Goal: Information Seeking & Learning: Learn about a topic

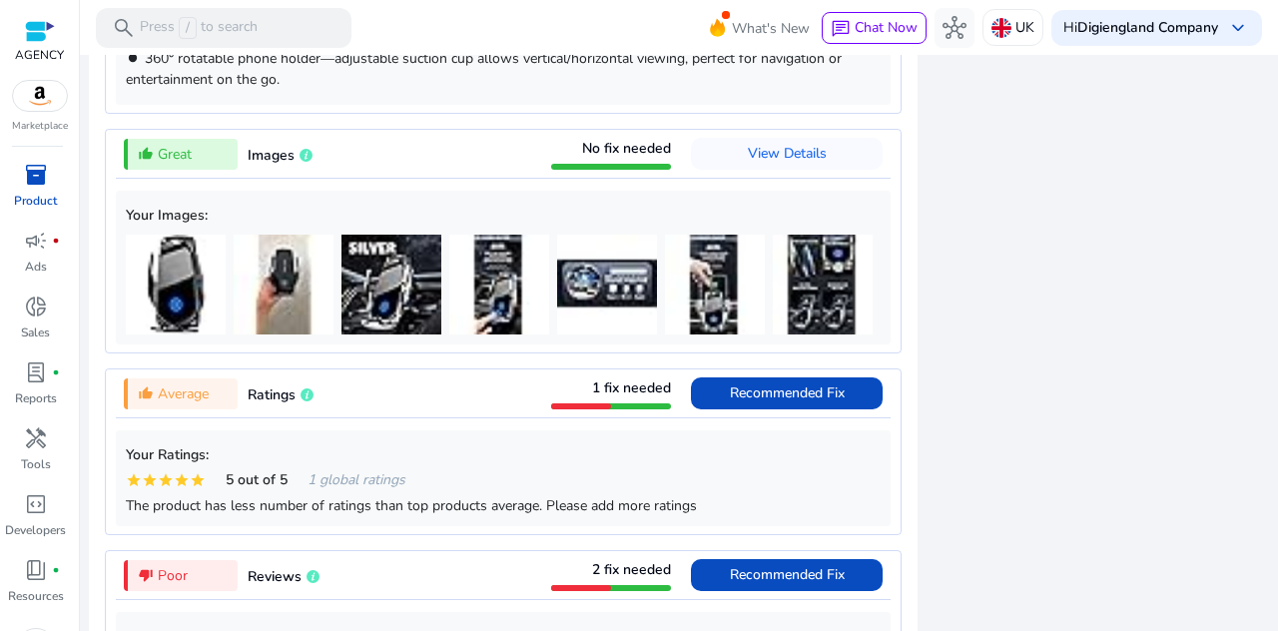
scroll to position [2197, 0]
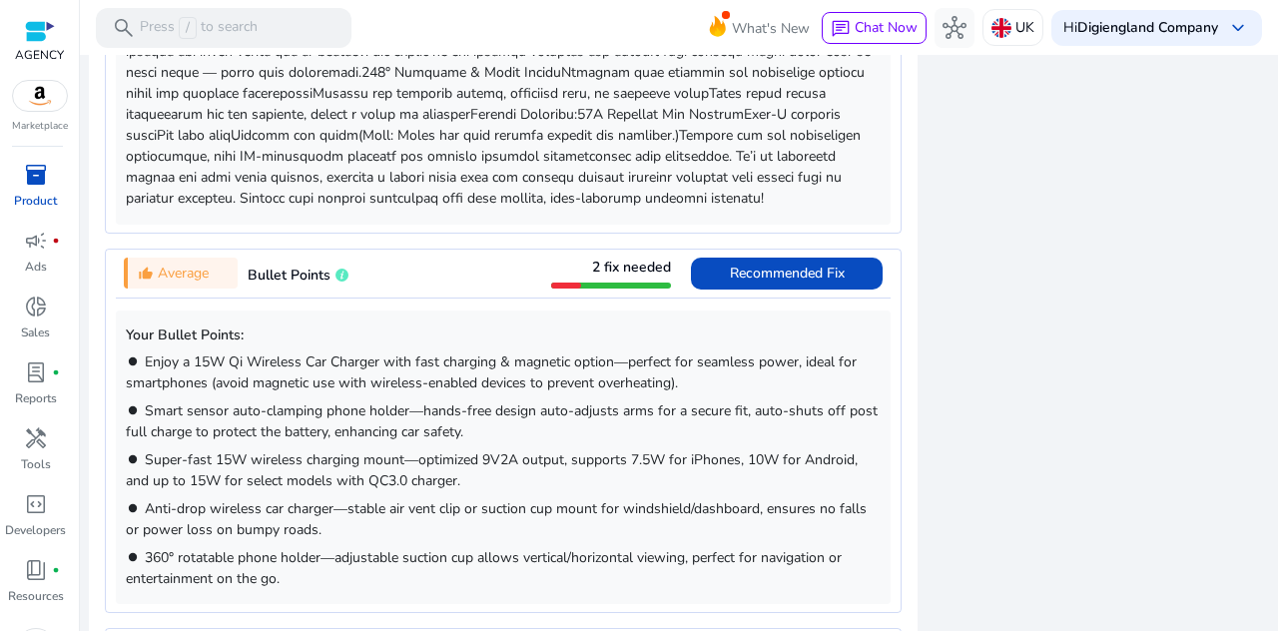
click at [381, 441] on span "Smart sensor auto-clamping phone holder—hands-free design auto-adjusts arms for…" at bounding box center [502, 421] width 752 height 40
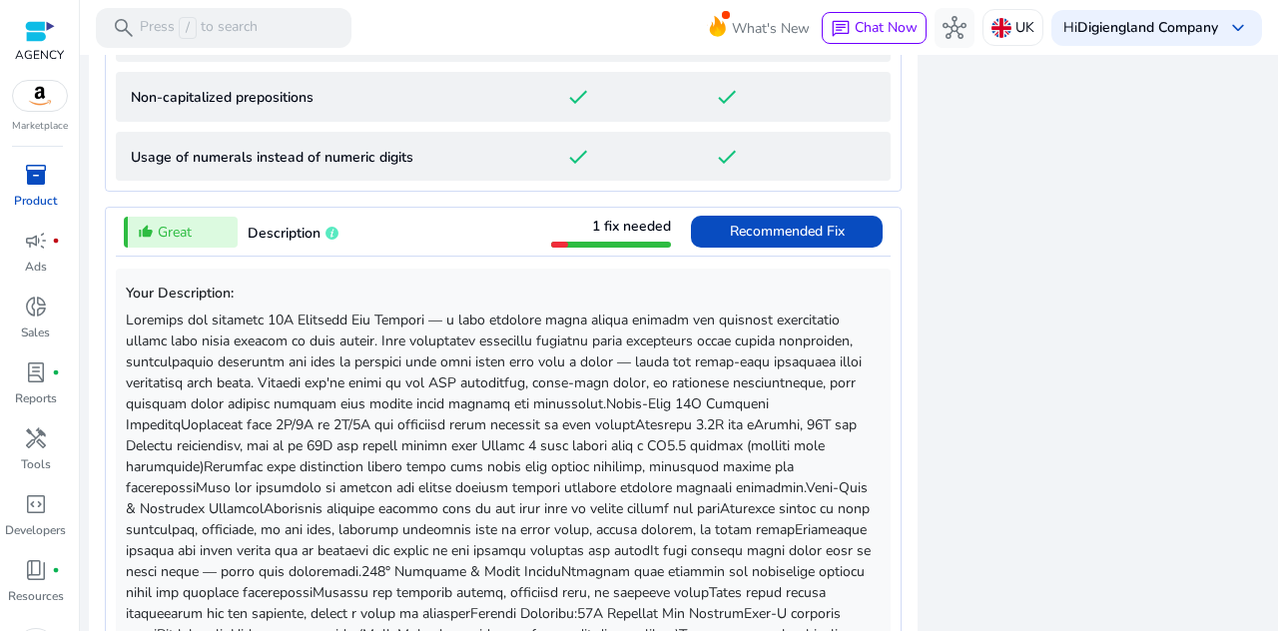
scroll to position [1597, 0]
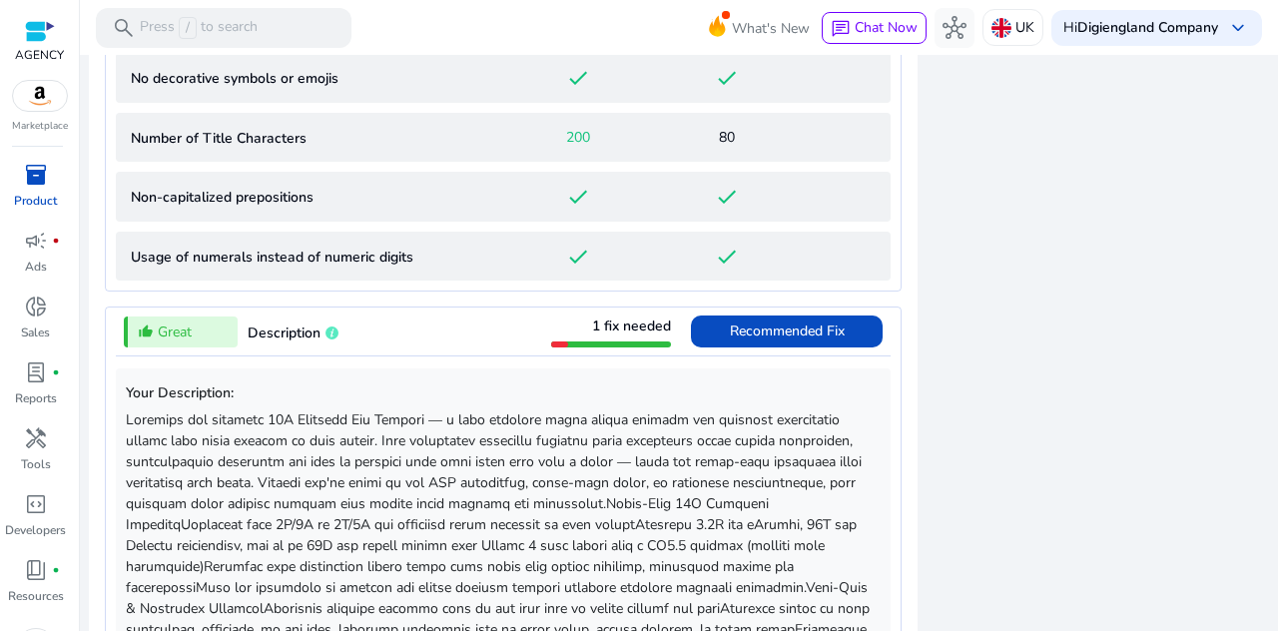
click at [421, 336] on div "thumb_up_alt Great Description 1 fix needed Recommended Fix" at bounding box center [503, 332] width 775 height 48
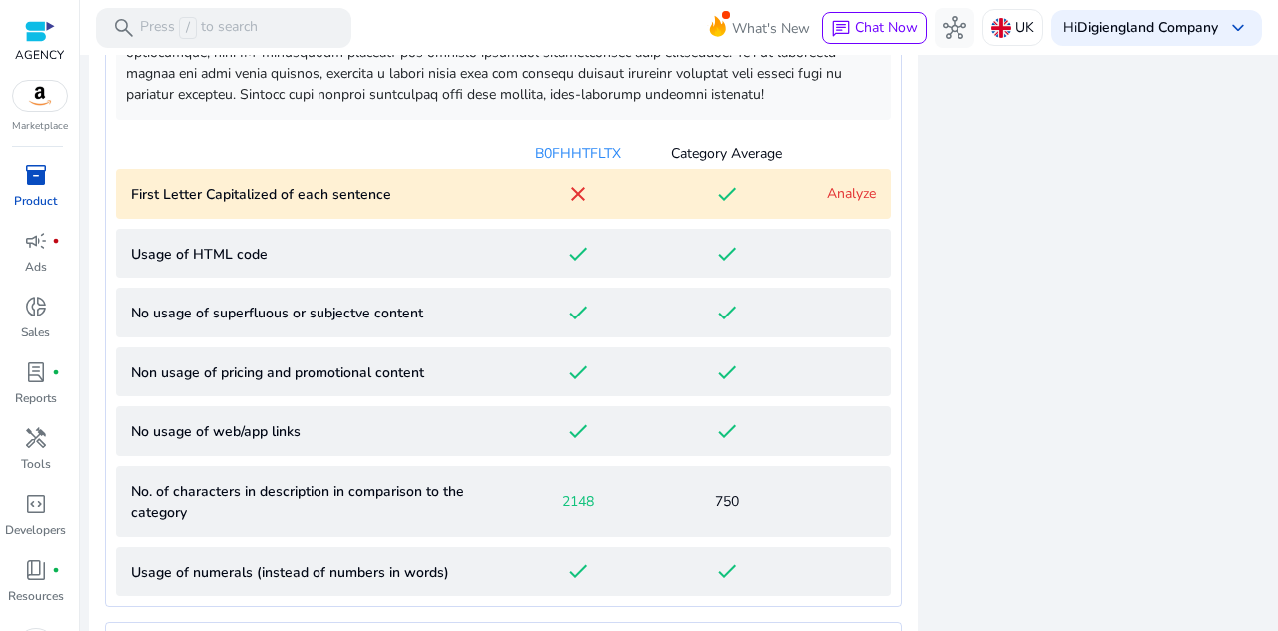
scroll to position [1366, 0]
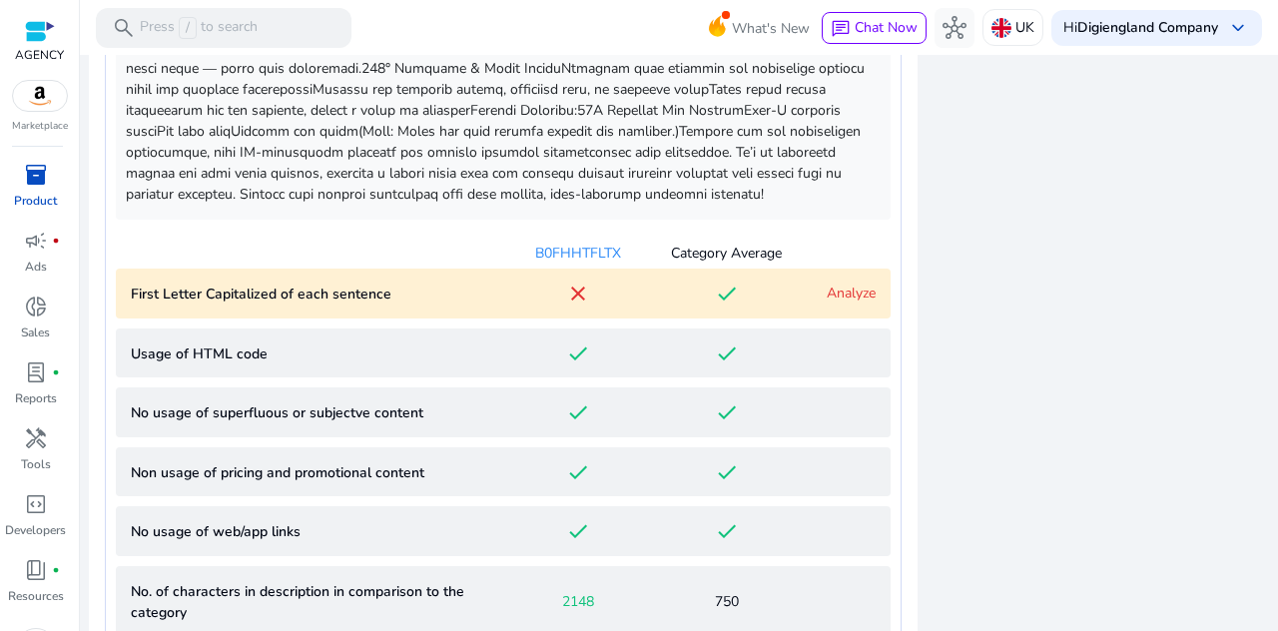
click at [428, 269] on div "B0FHHTFLTX Category Average" at bounding box center [503, 248] width 775 height 41
click at [457, 267] on div "B0FHHTFLTX Category Average" at bounding box center [503, 248] width 775 height 41
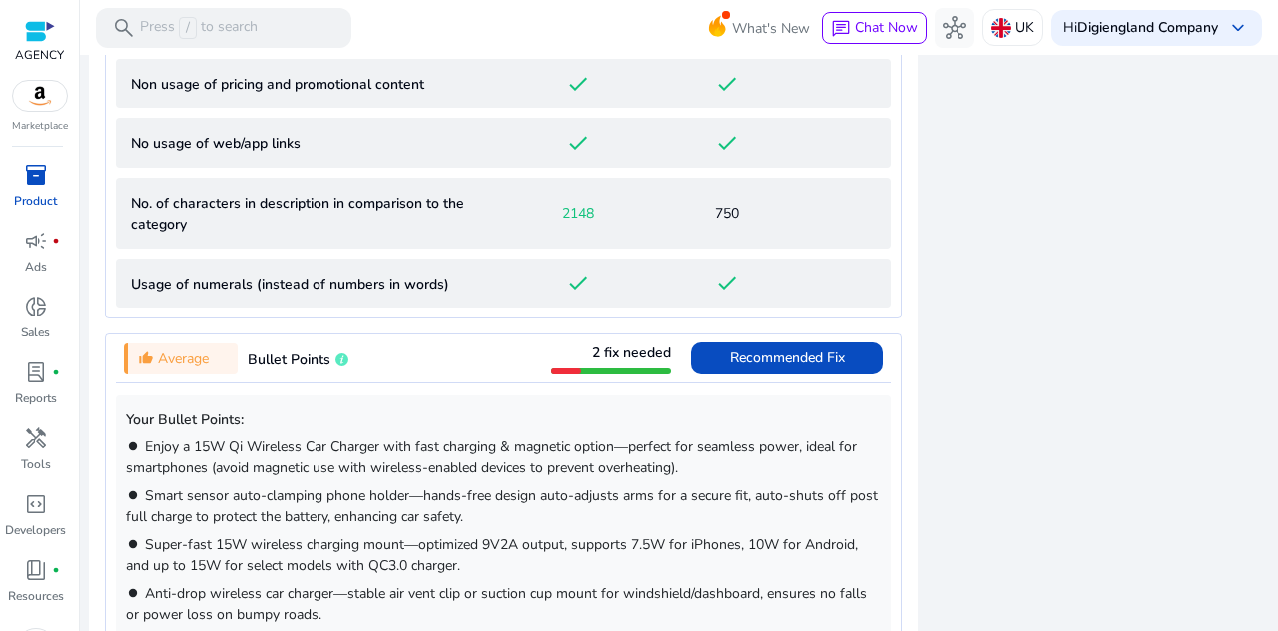
scroll to position [1865, 0]
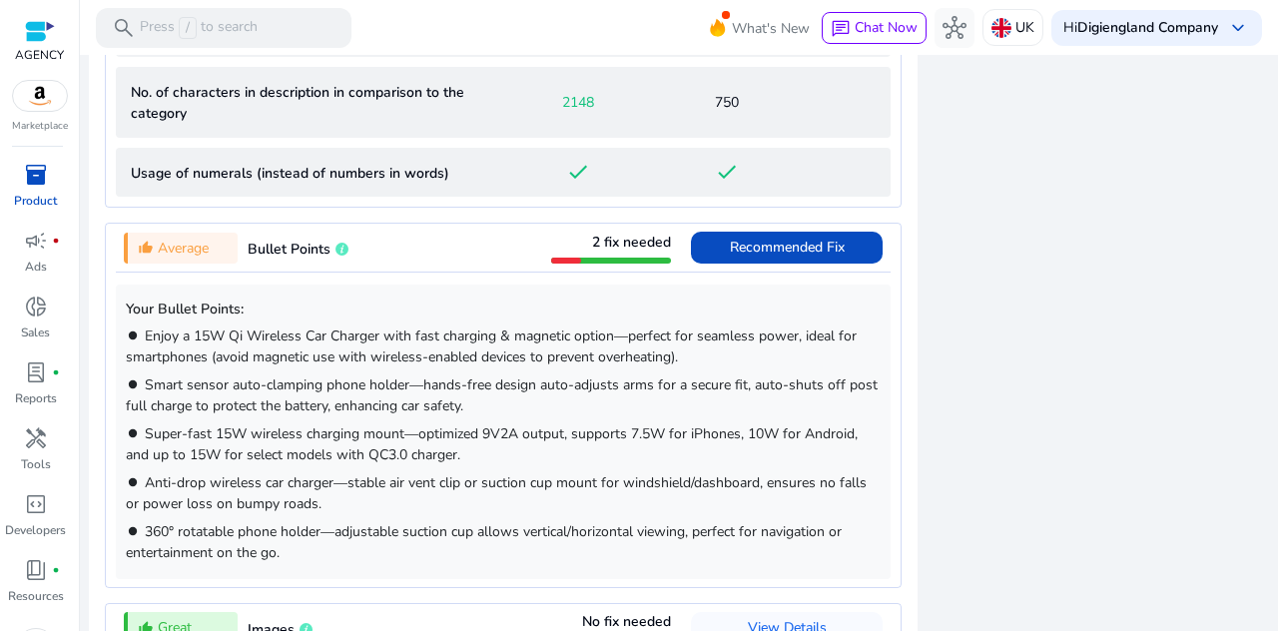
click at [461, 272] on div "thumb_up_alt Average Bullet Points 2 fix needed Recommended Fix" at bounding box center [503, 248] width 775 height 48
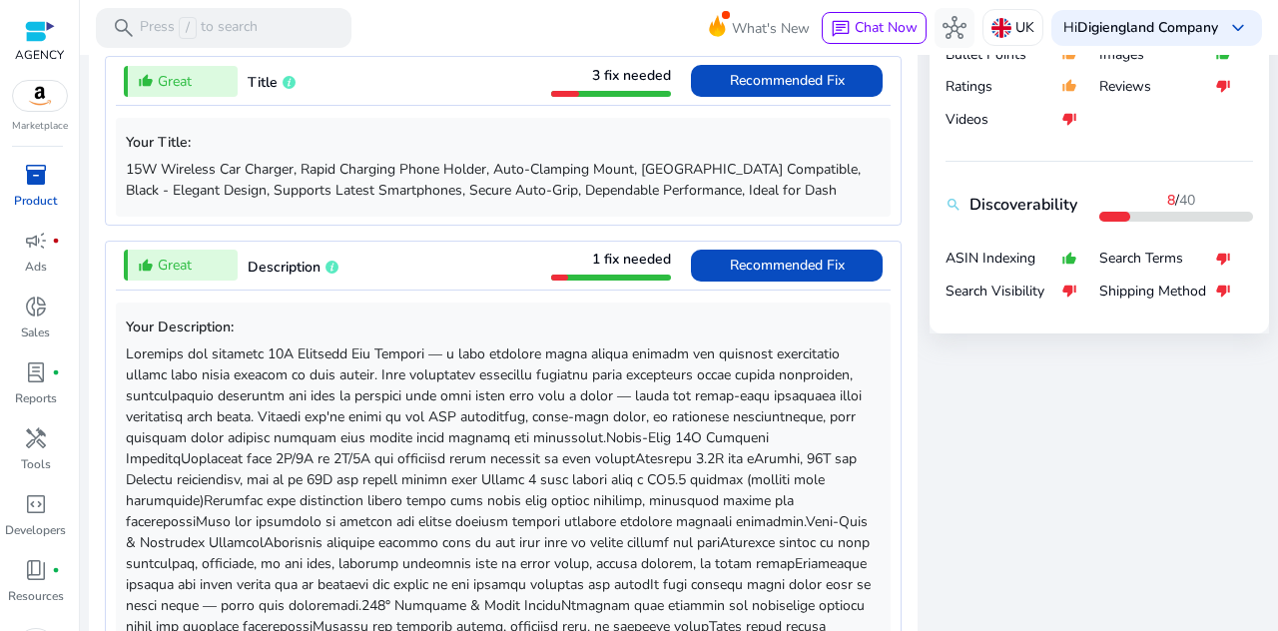
scroll to position [629, 0]
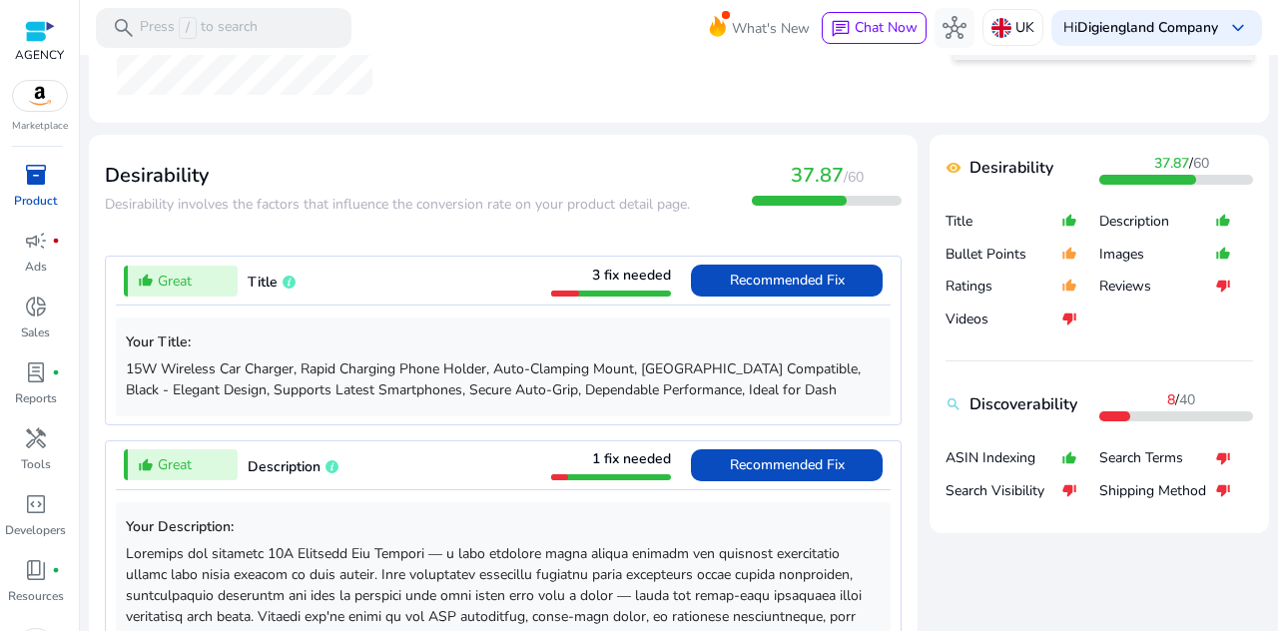
click at [448, 285] on div "thumb_up_alt Great Title 3 fix needed Recommended Fix" at bounding box center [503, 281] width 775 height 48
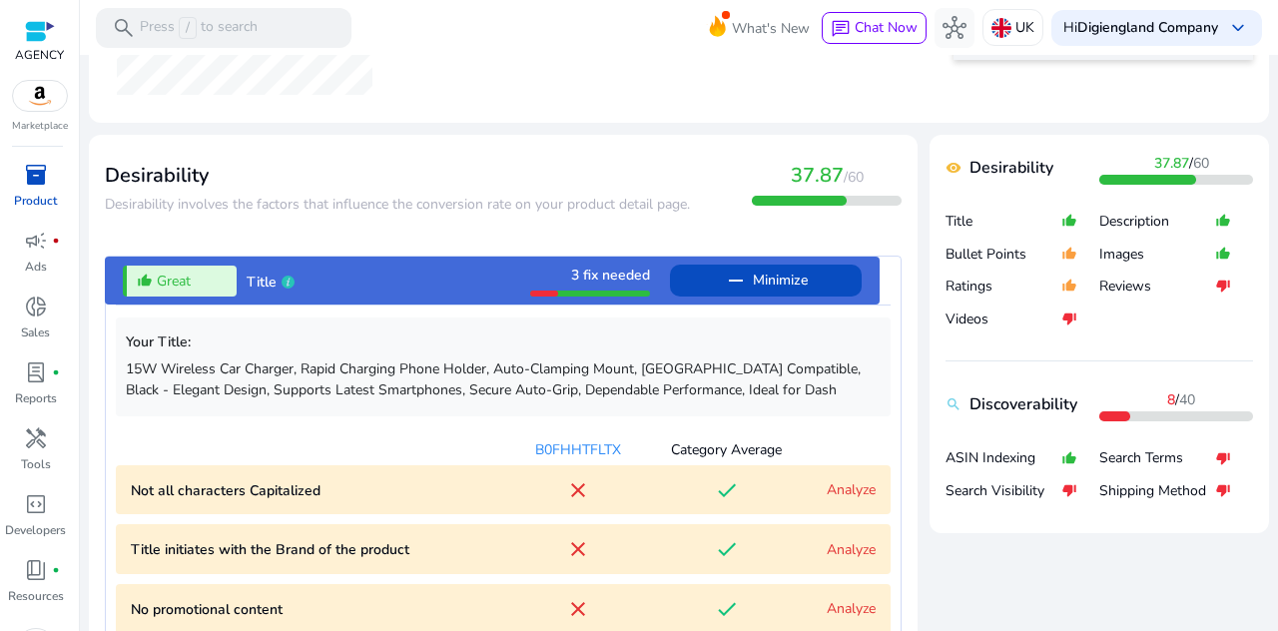
click at [449, 285] on div "thumb_up_alt Great Title 3 fix needed remove Minimize" at bounding box center [492, 281] width 775 height 48
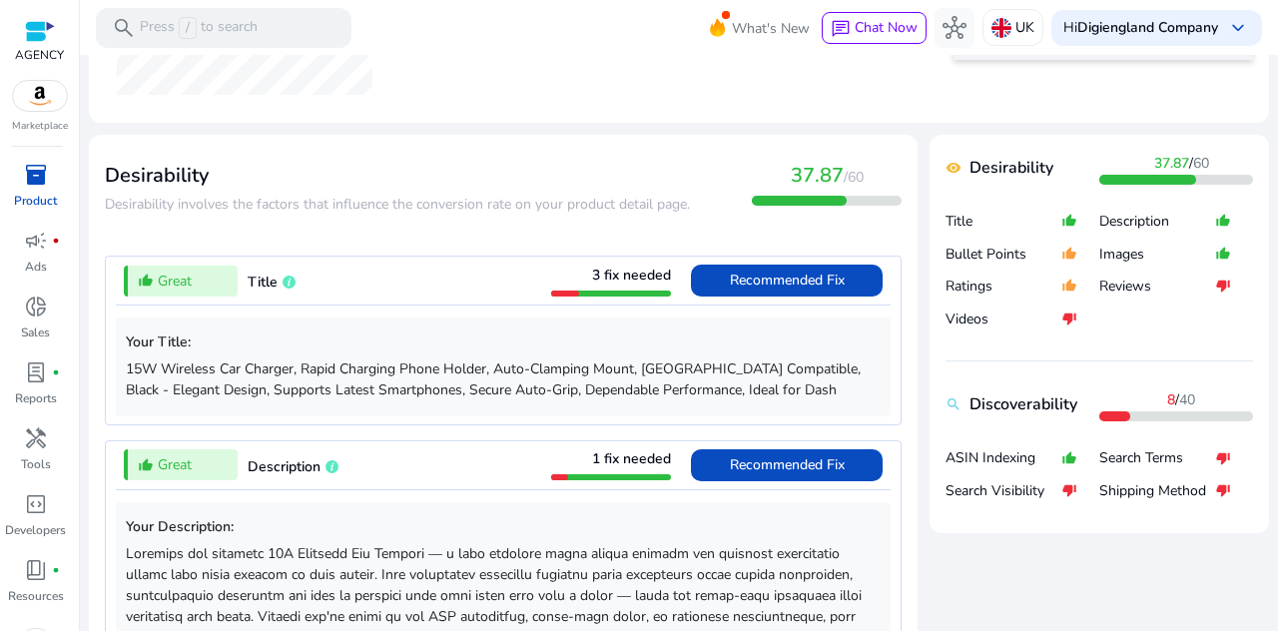
click at [449, 285] on div "thumb_up_alt Great Title 3 fix needed Recommended Fix" at bounding box center [503, 281] width 775 height 48
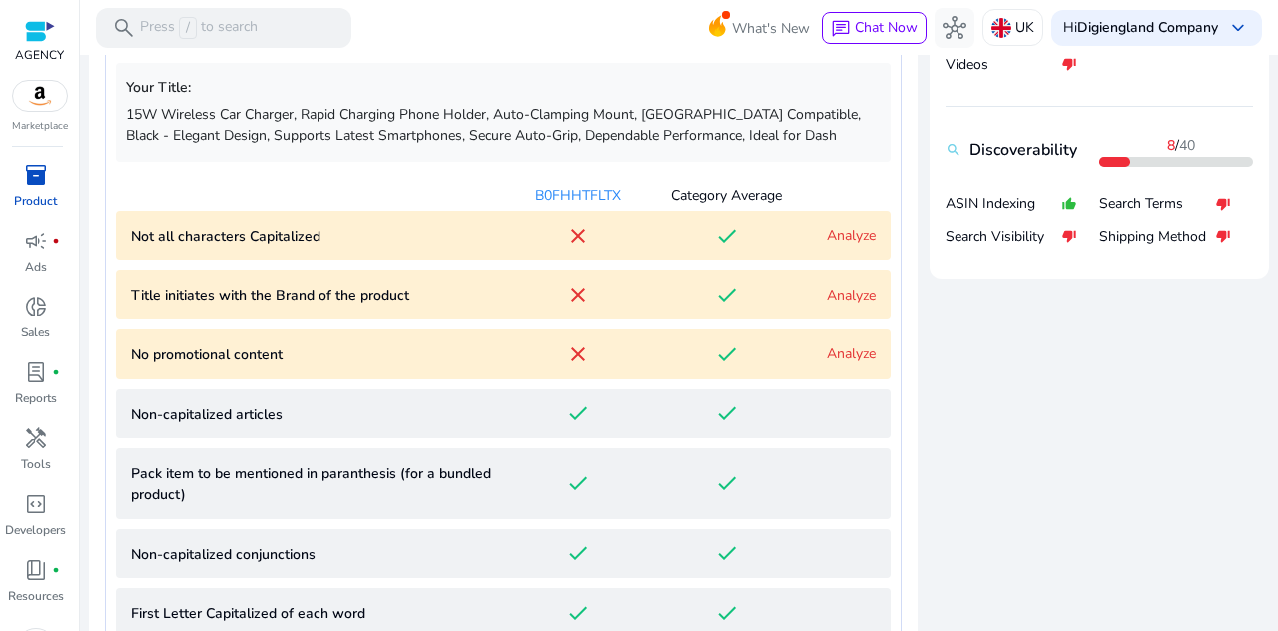
scroll to position [684, 0]
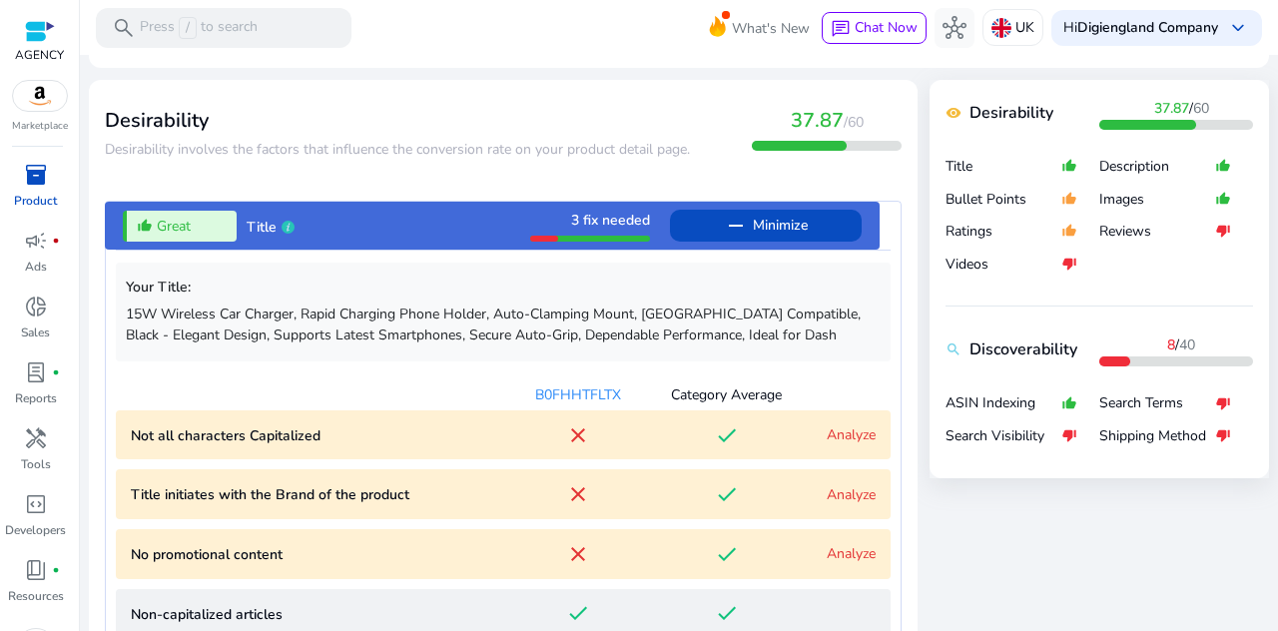
click at [437, 229] on div "thumb_up_alt Great Title 3 fix needed remove Minimize" at bounding box center [492, 226] width 775 height 48
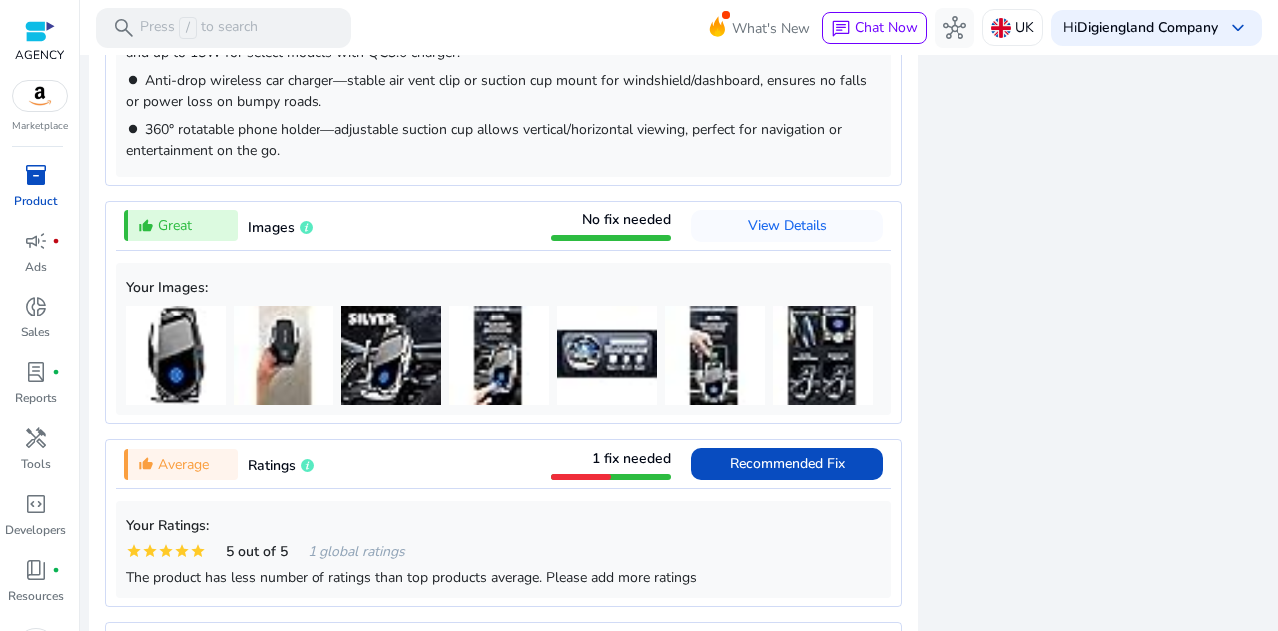
scroll to position [1782, 0]
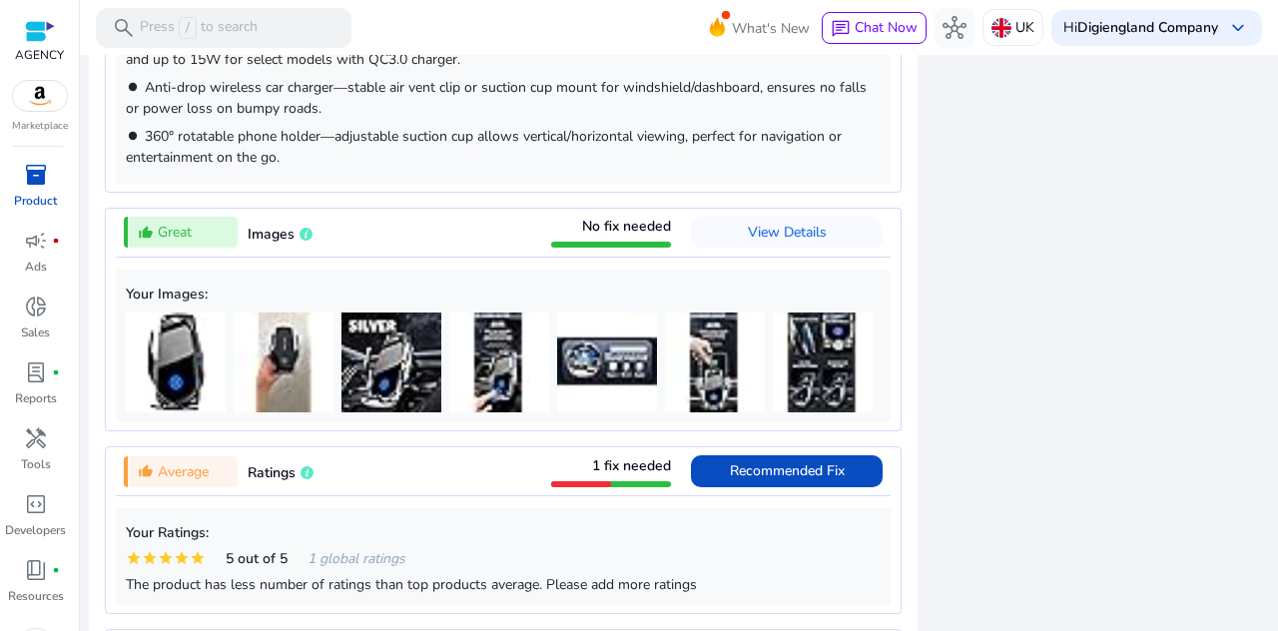
click at [369, 253] on div "thumb_up_alt Great Images No fix needed View Details" at bounding box center [503, 233] width 775 height 48
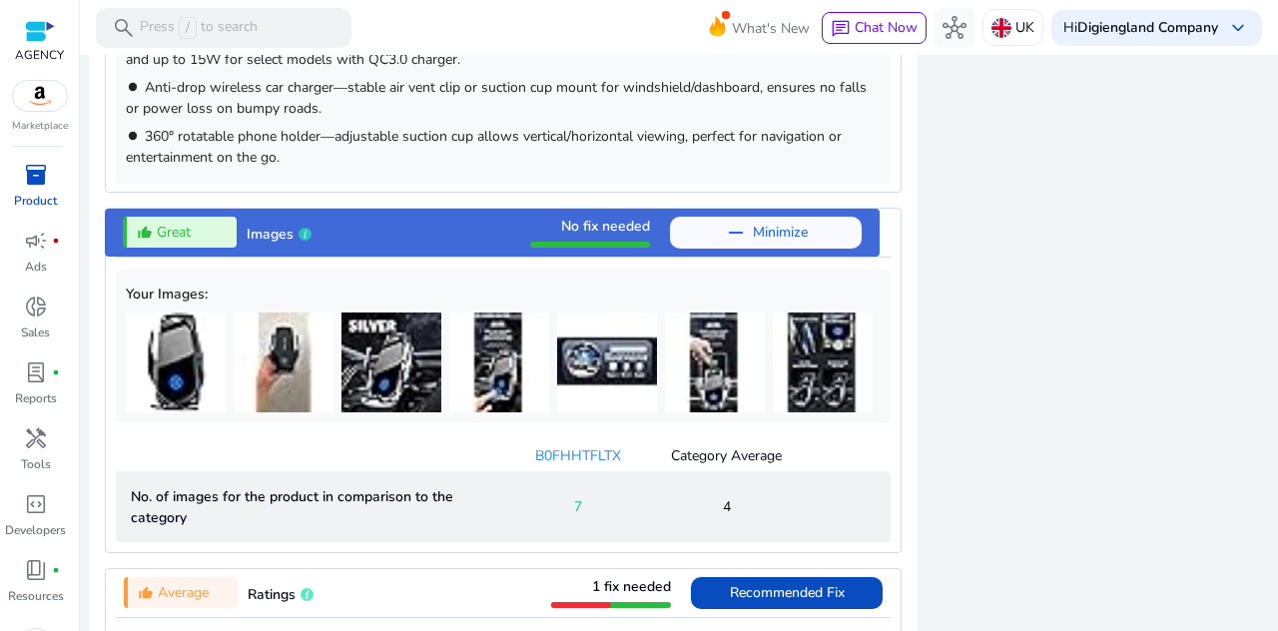
scroll to position [2073, 0]
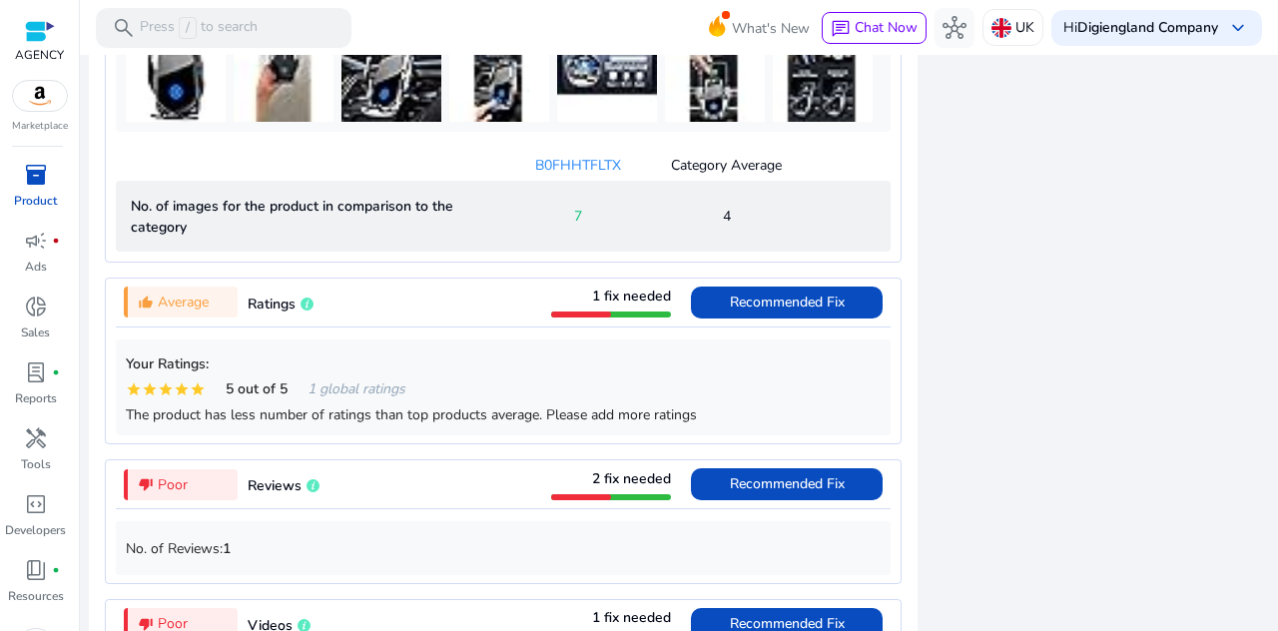
click at [441, 319] on div "thumb_up_alt Average Ratings 1 fix needed Recommended Fix" at bounding box center [503, 303] width 775 height 48
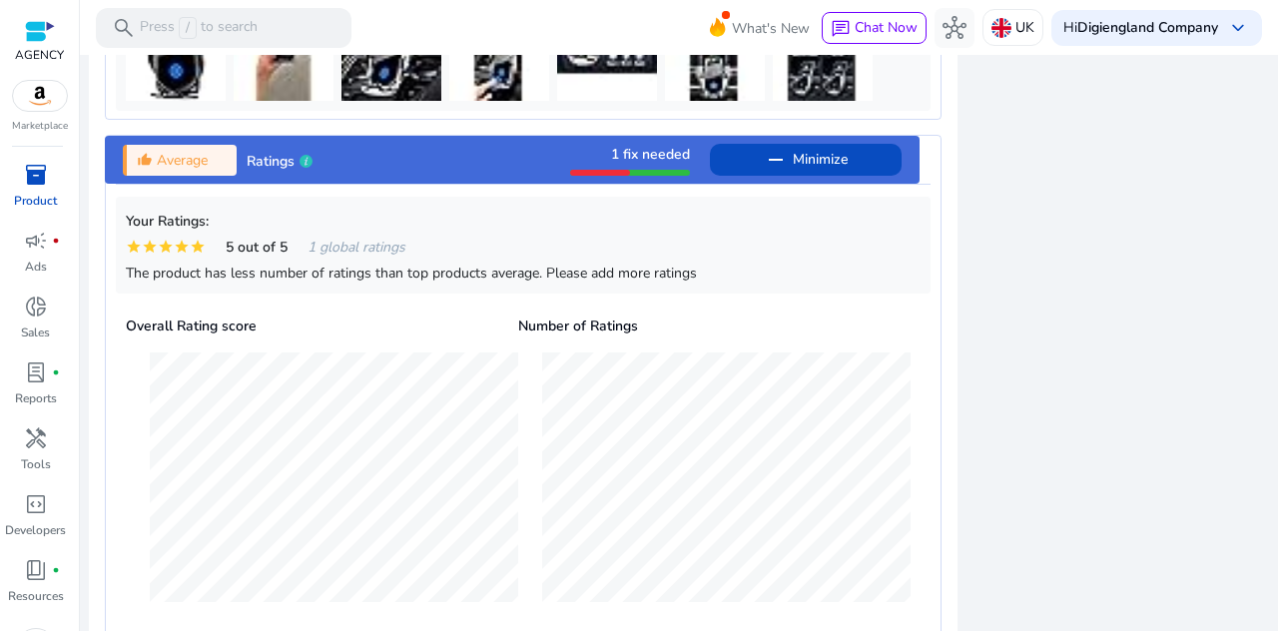
scroll to position [2031, 0]
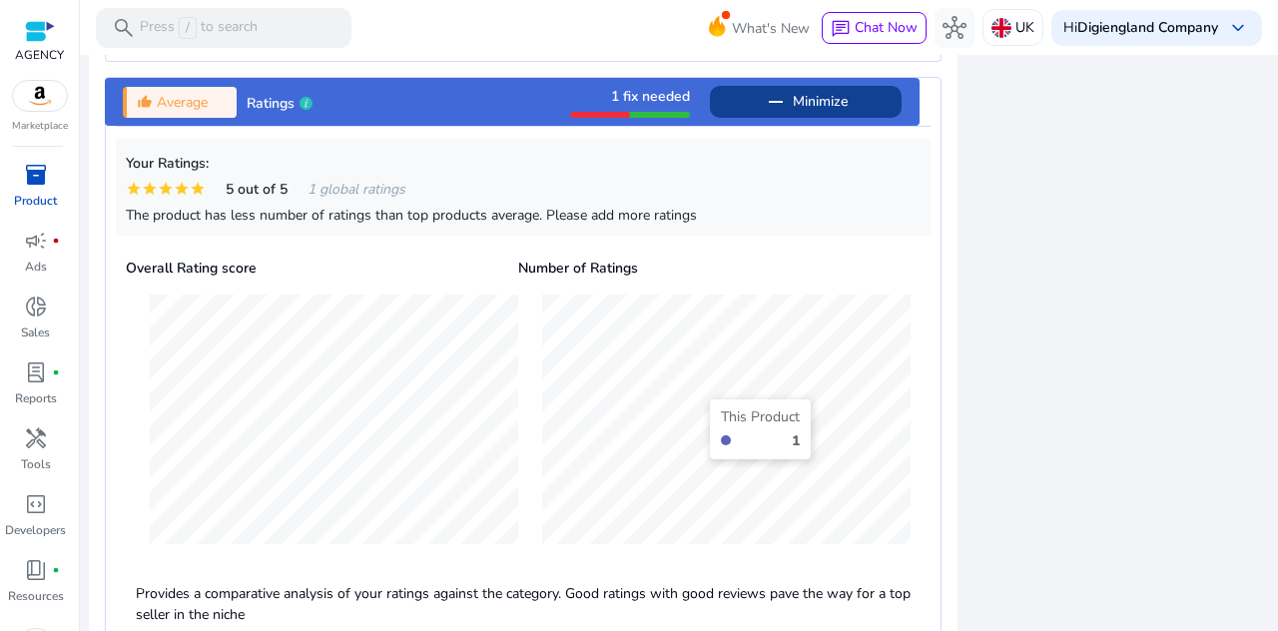
click at [835, 105] on span "Minimize" at bounding box center [820, 102] width 55 height 32
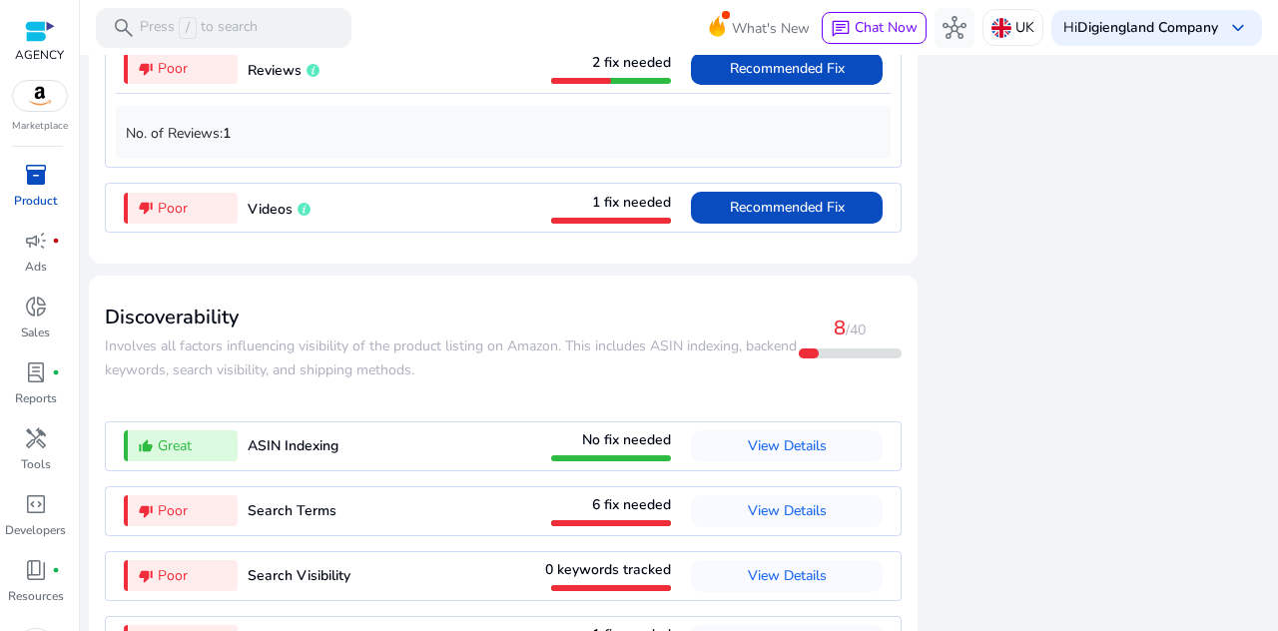
scroll to position [2460, 0]
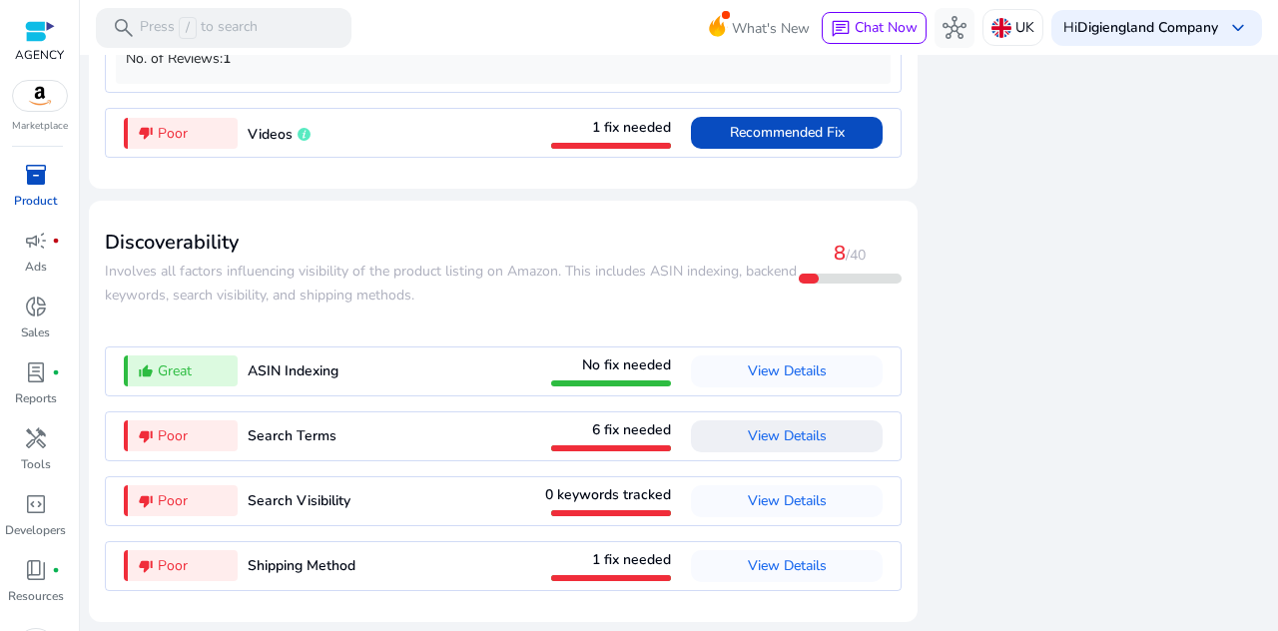
click at [805, 444] on span "View Details" at bounding box center [787, 435] width 79 height 19
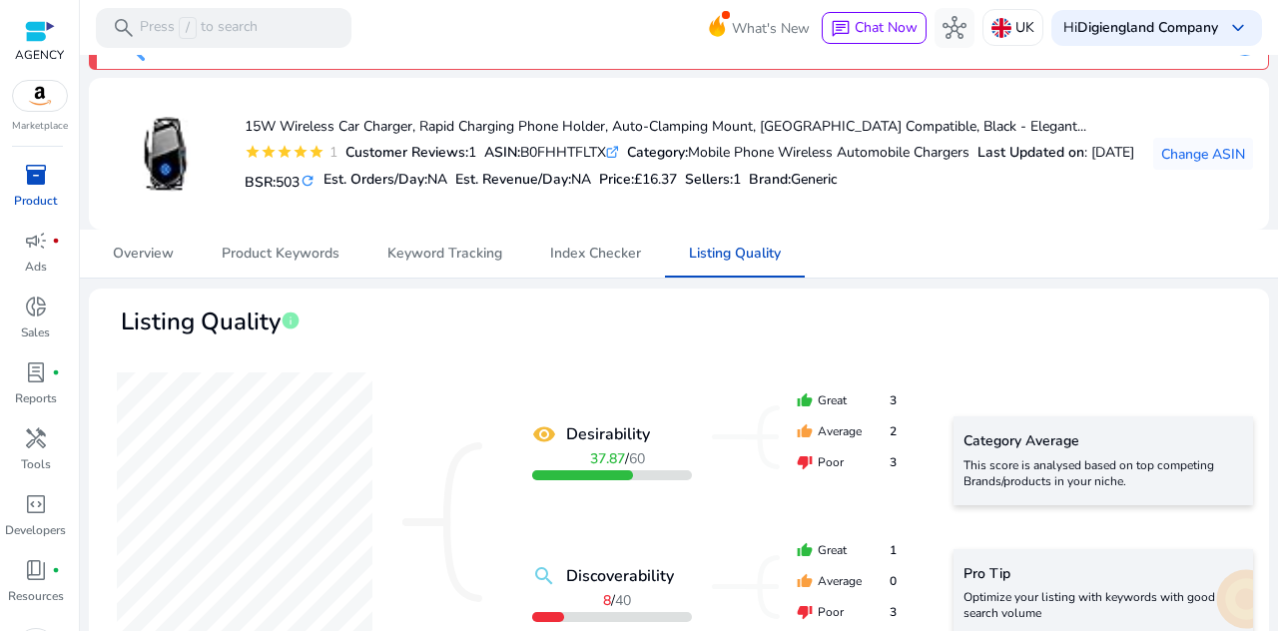
scroll to position [0, 0]
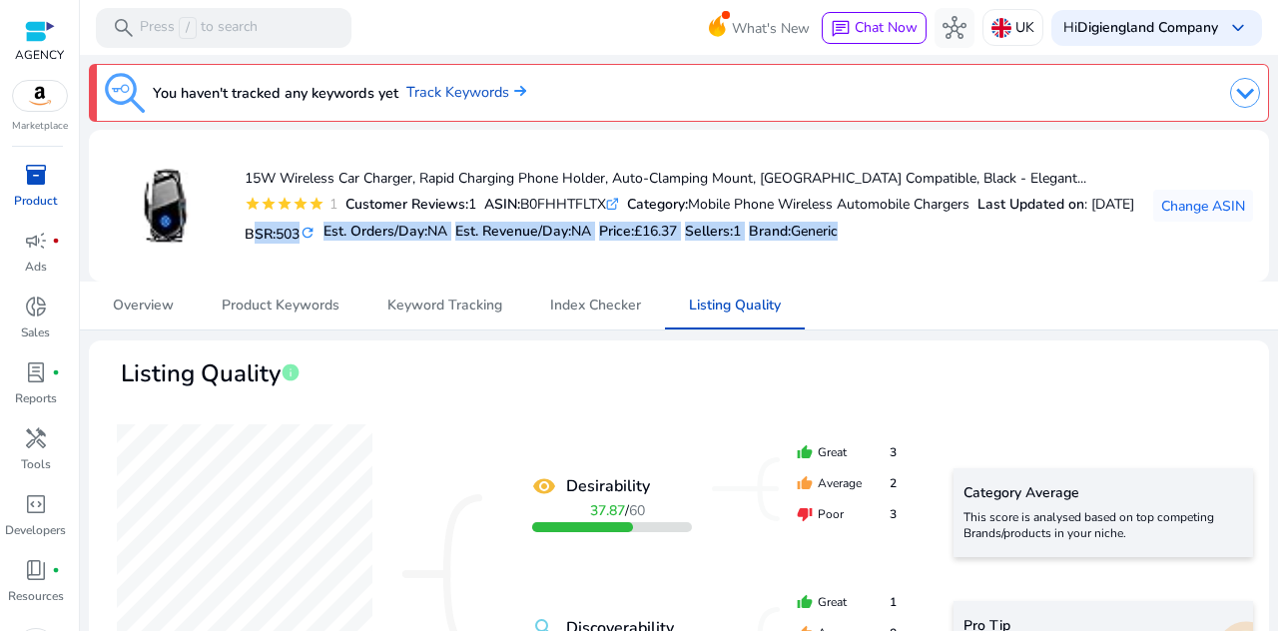
drag, startPoint x: 539, startPoint y: 250, endPoint x: 242, endPoint y: 248, distance: 297.5
click at [242, 248] on div "15W Wireless Car Charger, Rapid Charging Phone Holder, Auto-Clamping Mount, [GE…" at bounding box center [619, 206] width 1029 height 120
click at [930, 215] on div "star star star star star 1 Customer Reviews: 1 ASIN: B0FHHTFLTX .st0{fill:#2c8a…" at bounding box center [690, 204] width 890 height 21
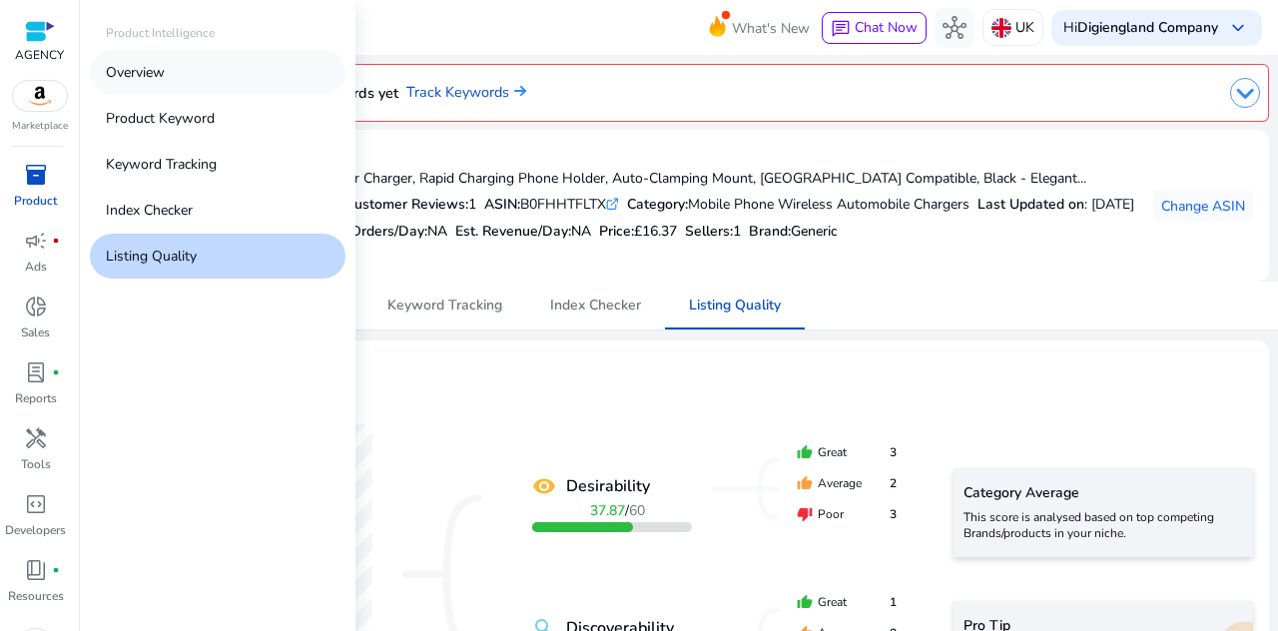
click at [161, 77] on p "Overview" at bounding box center [135, 72] width 59 height 21
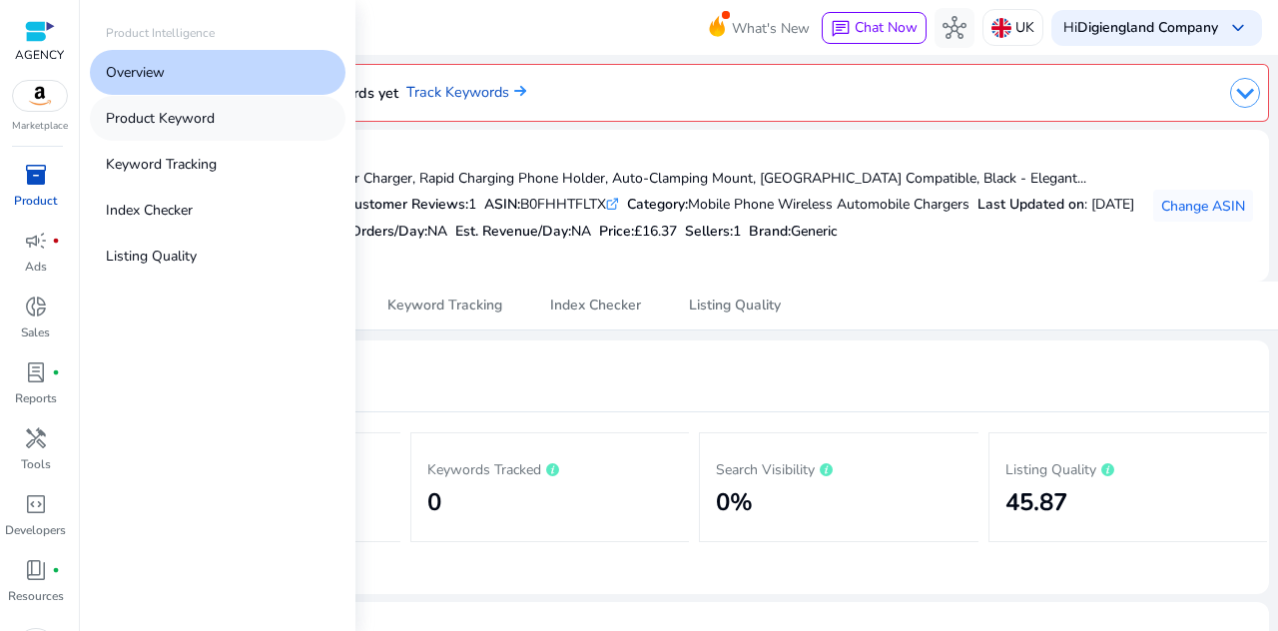
click at [230, 122] on link "Product Keyword" at bounding box center [218, 118] width 256 height 45
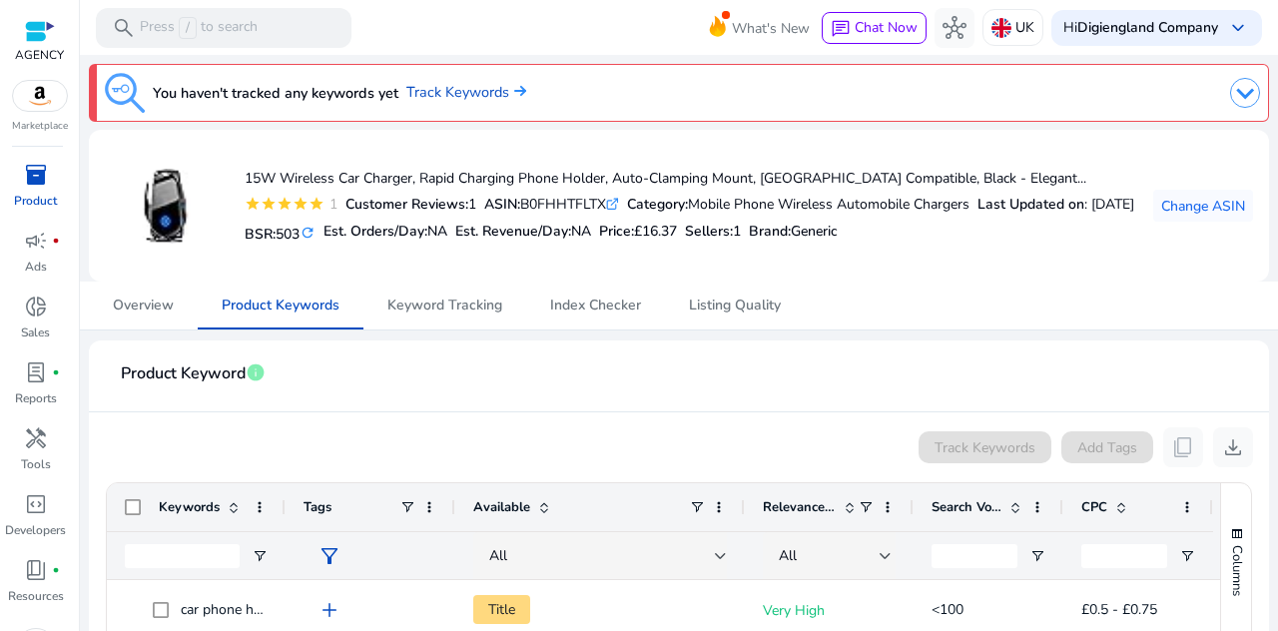
click at [40, 105] on img at bounding box center [40, 96] width 54 height 30
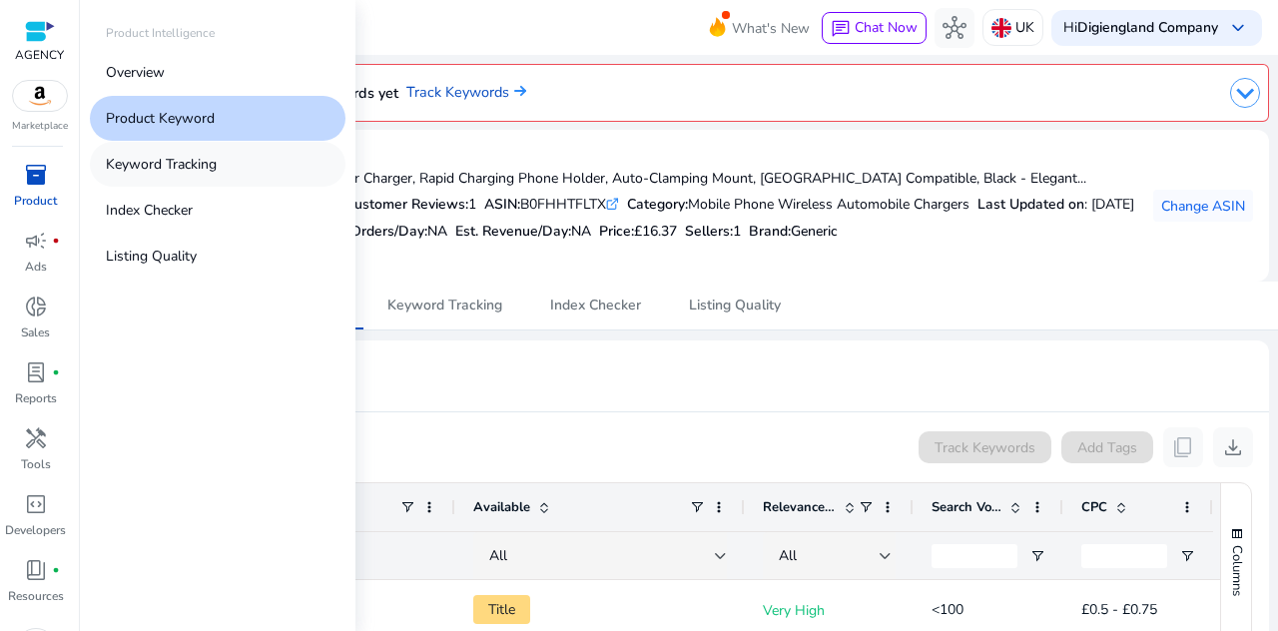
click at [172, 171] on p "Keyword Tracking" at bounding box center [161, 164] width 111 height 21
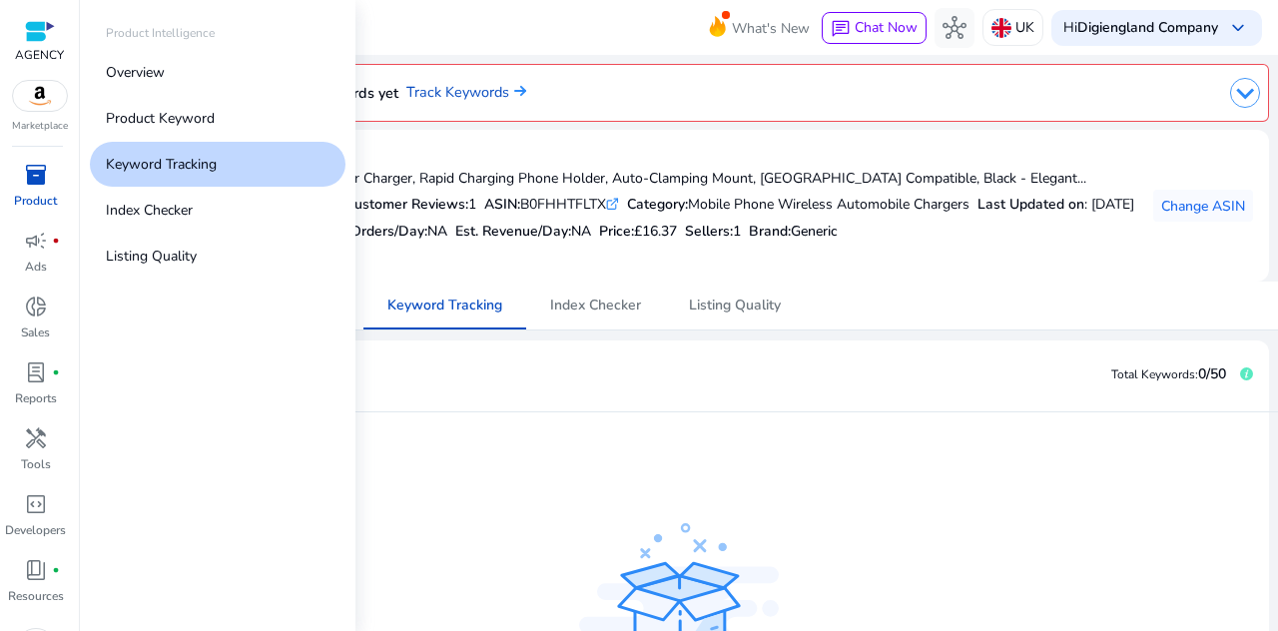
click at [241, 165] on link "Keyword Tracking" at bounding box center [218, 164] width 256 height 45
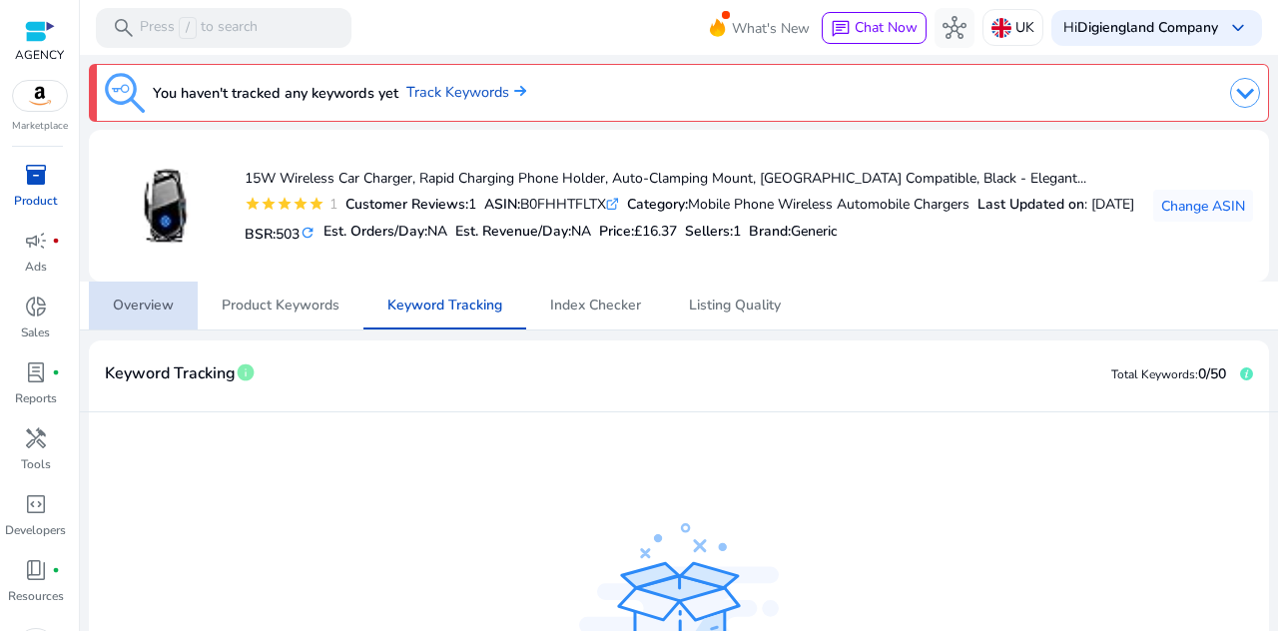
click at [137, 311] on span "Overview" at bounding box center [143, 306] width 61 height 14
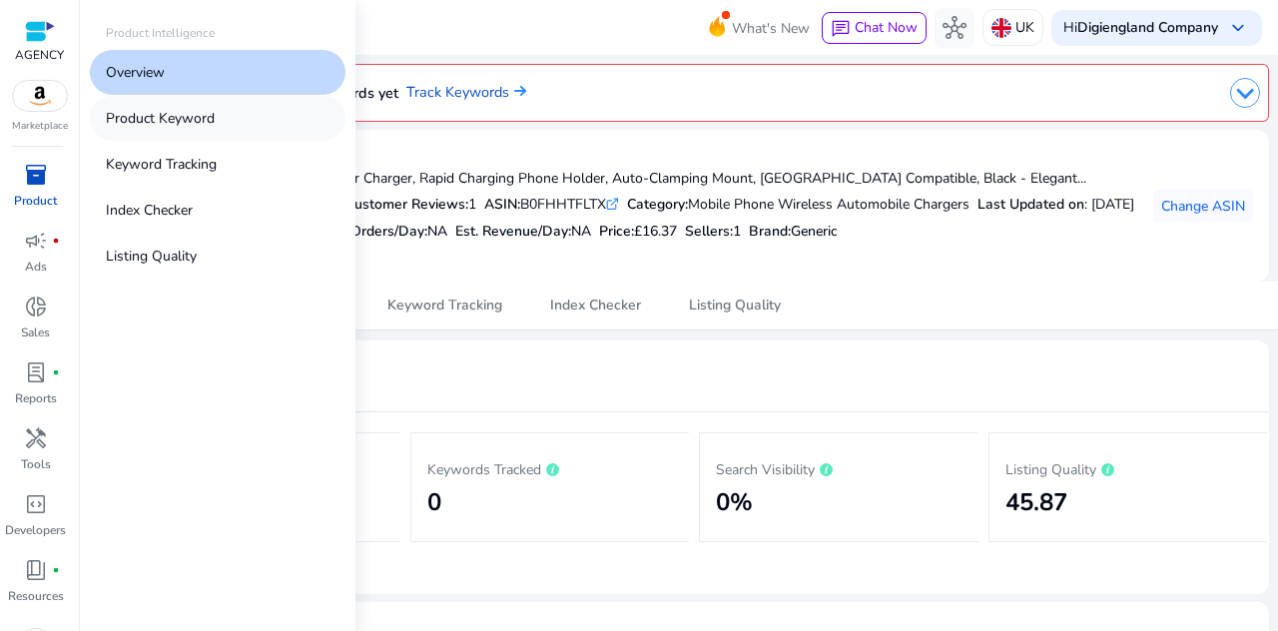
click at [201, 108] on p "Product Keyword" at bounding box center [160, 118] width 109 height 21
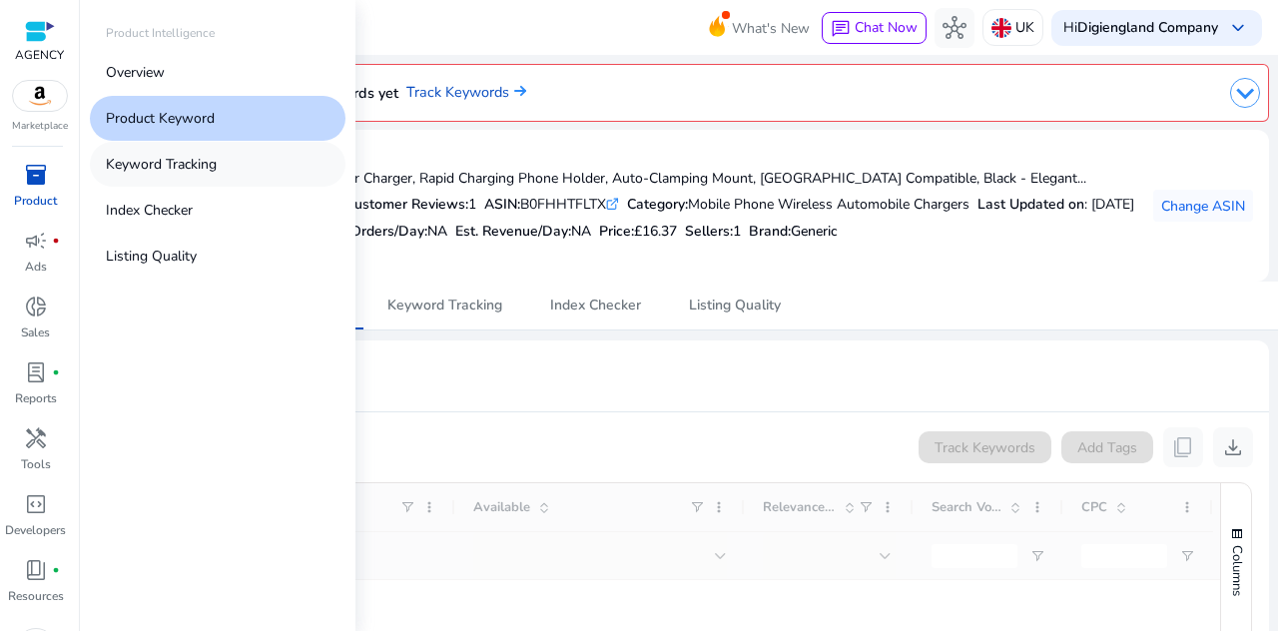
click at [193, 159] on p "Keyword Tracking" at bounding box center [161, 164] width 111 height 21
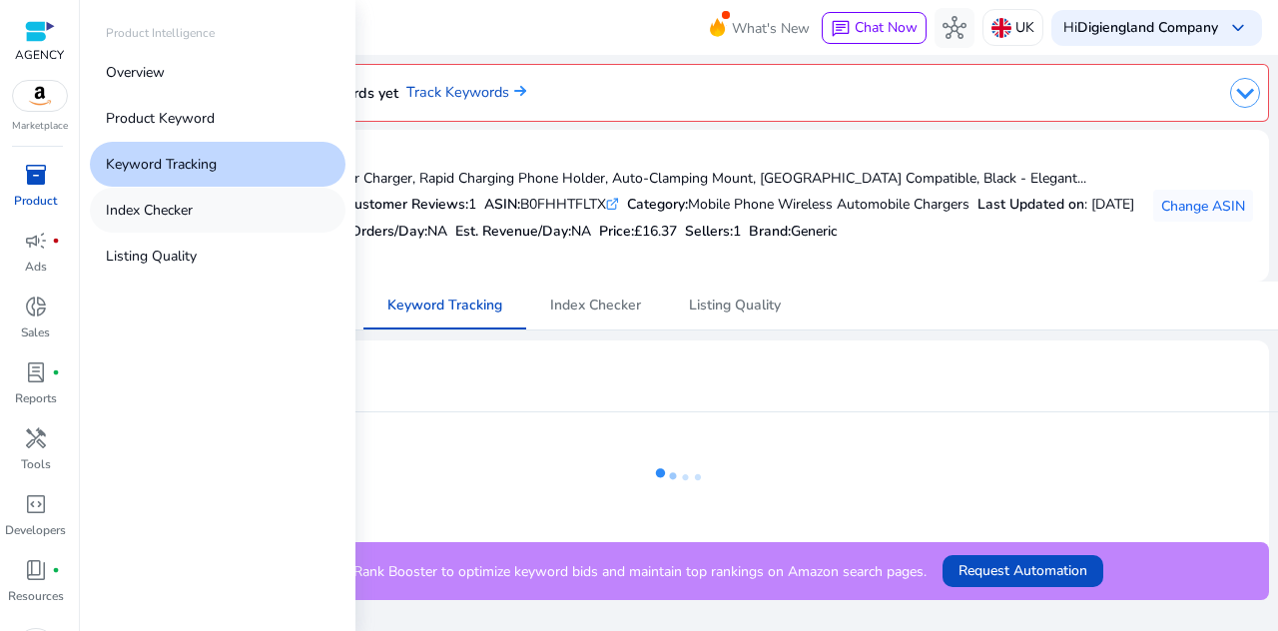
click at [187, 215] on p "Index Checker" at bounding box center [149, 210] width 87 height 21
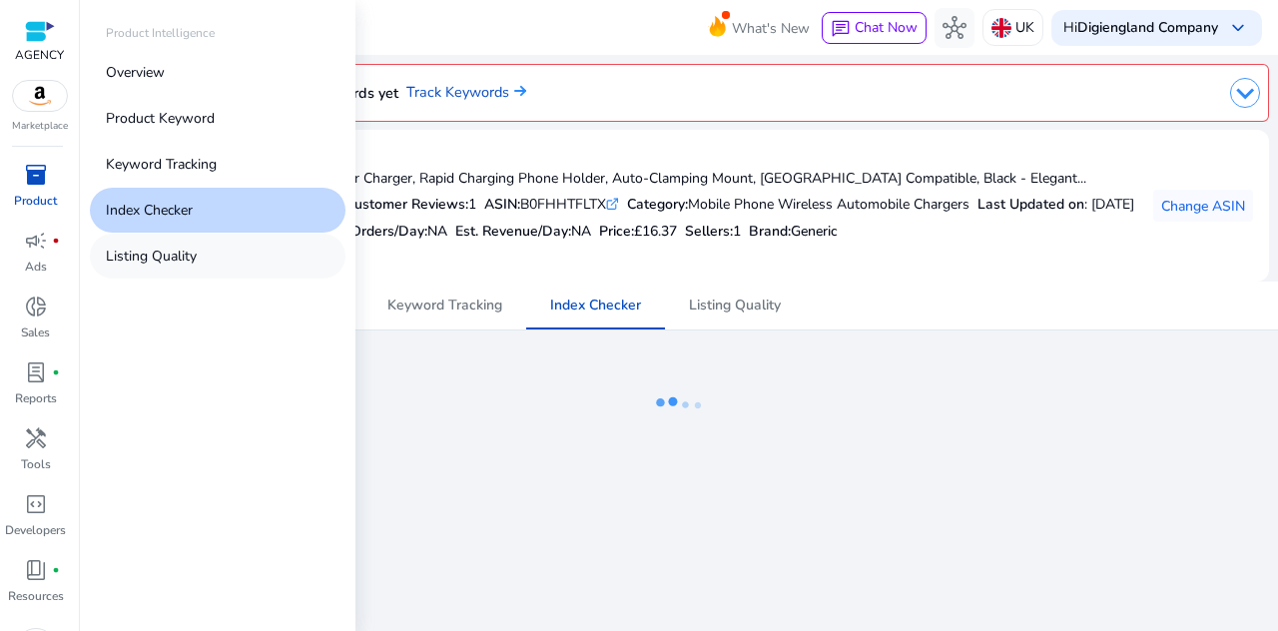
click at [154, 261] on p "Listing Quality" at bounding box center [151, 256] width 91 height 21
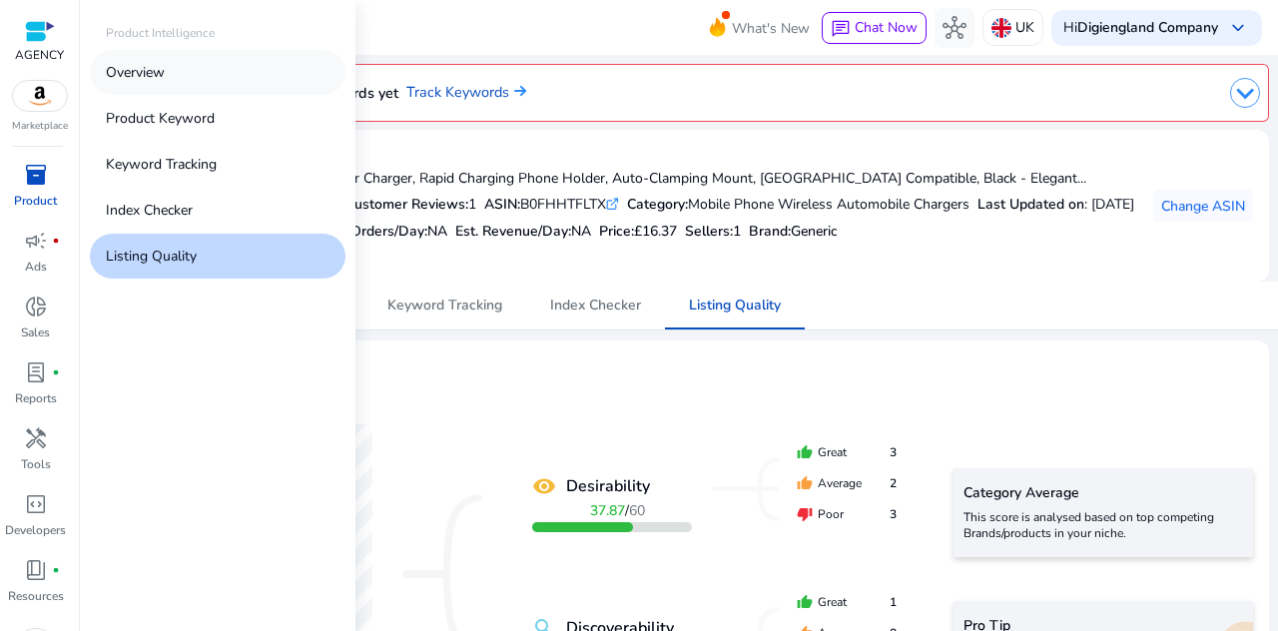
click at [152, 67] on p "Overview" at bounding box center [135, 72] width 59 height 21
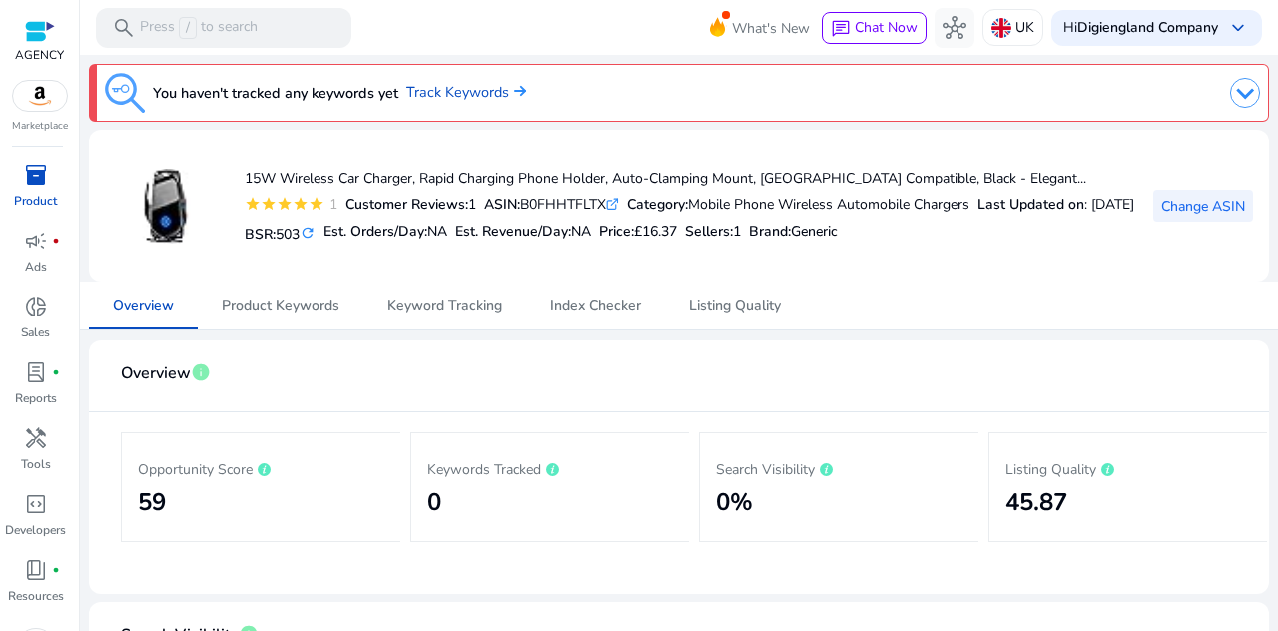
click at [1232, 202] on span "Change ASIN" at bounding box center [1203, 206] width 84 height 21
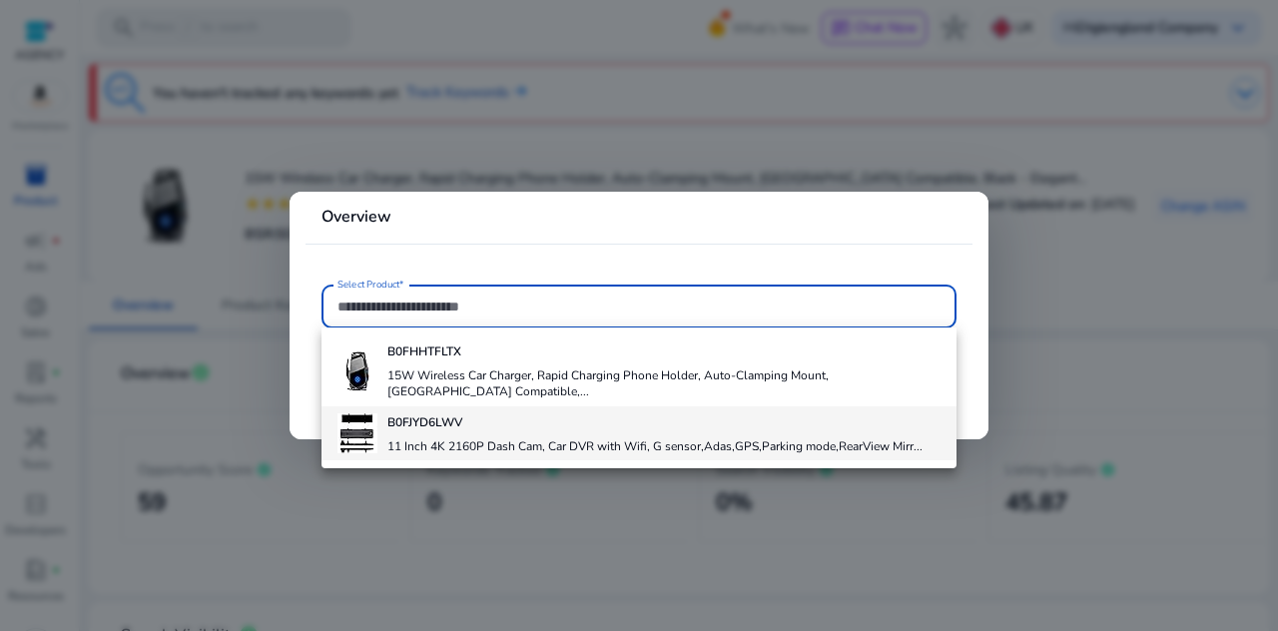
click at [443, 438] on h4 "11 Inch 4K 2160P Dash Cam, Car DVR with Wifi, G sensor,Adas,GPS,Parking mode,Re…" at bounding box center [654, 446] width 535 height 16
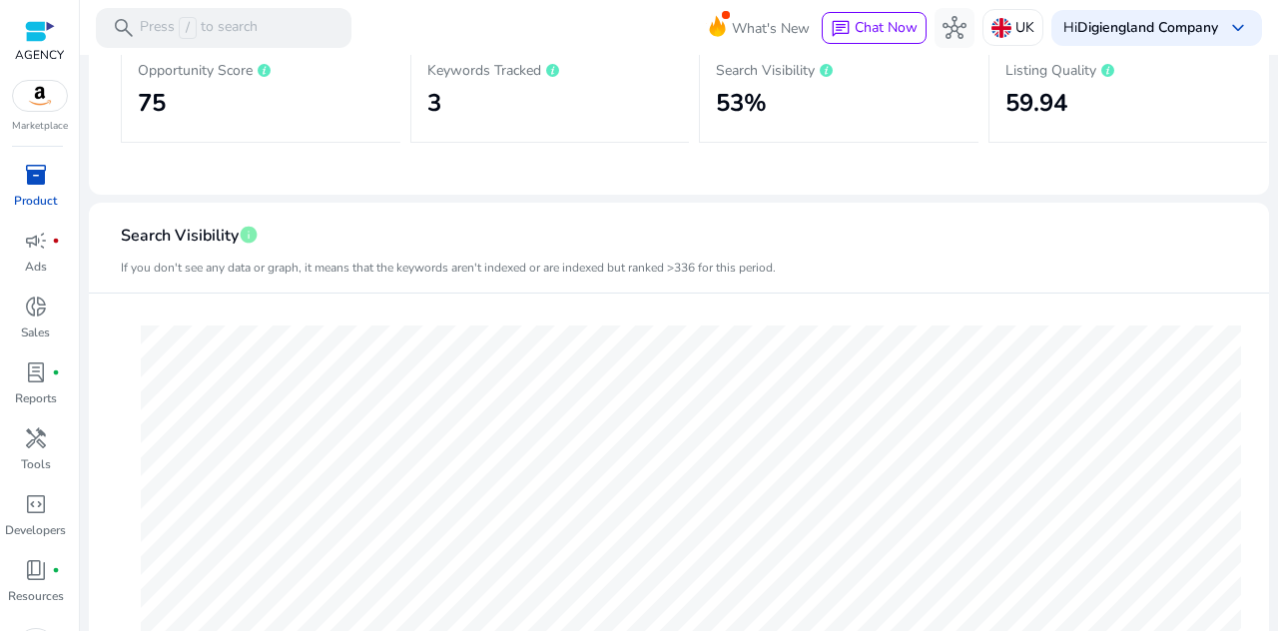
scroll to position [100, 0]
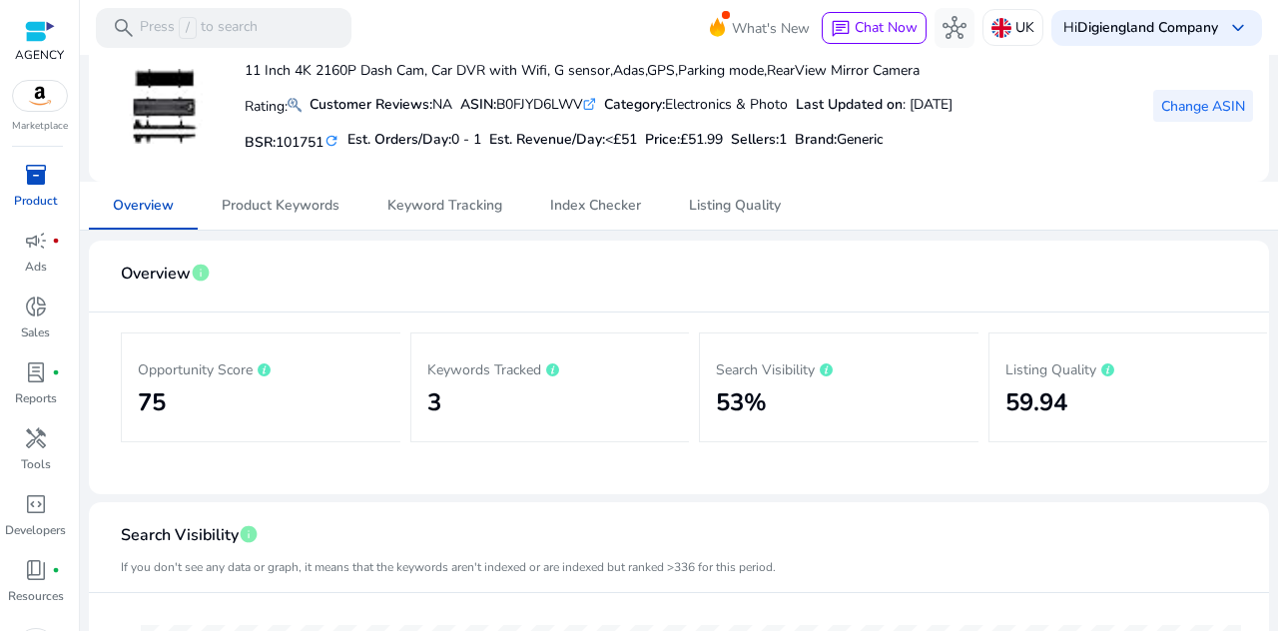
click at [1221, 107] on span "Change ASIN" at bounding box center [1203, 106] width 84 height 21
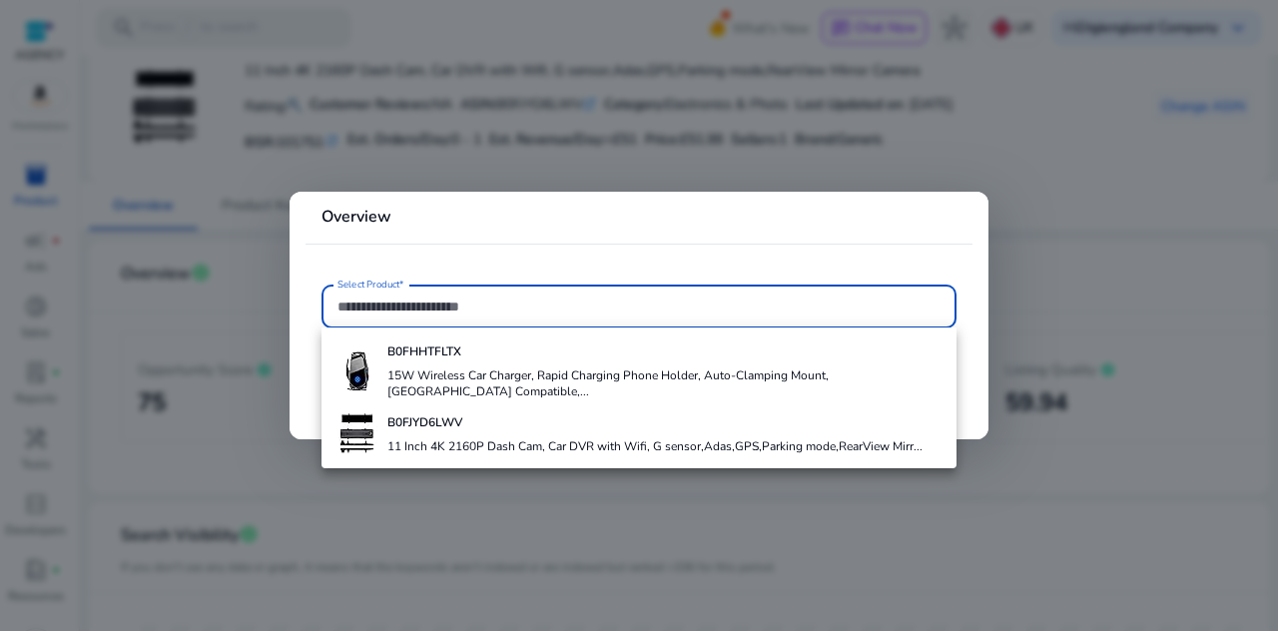
click at [975, 368] on mat-card "Overview Select Product*" at bounding box center [639, 315] width 699 height 247
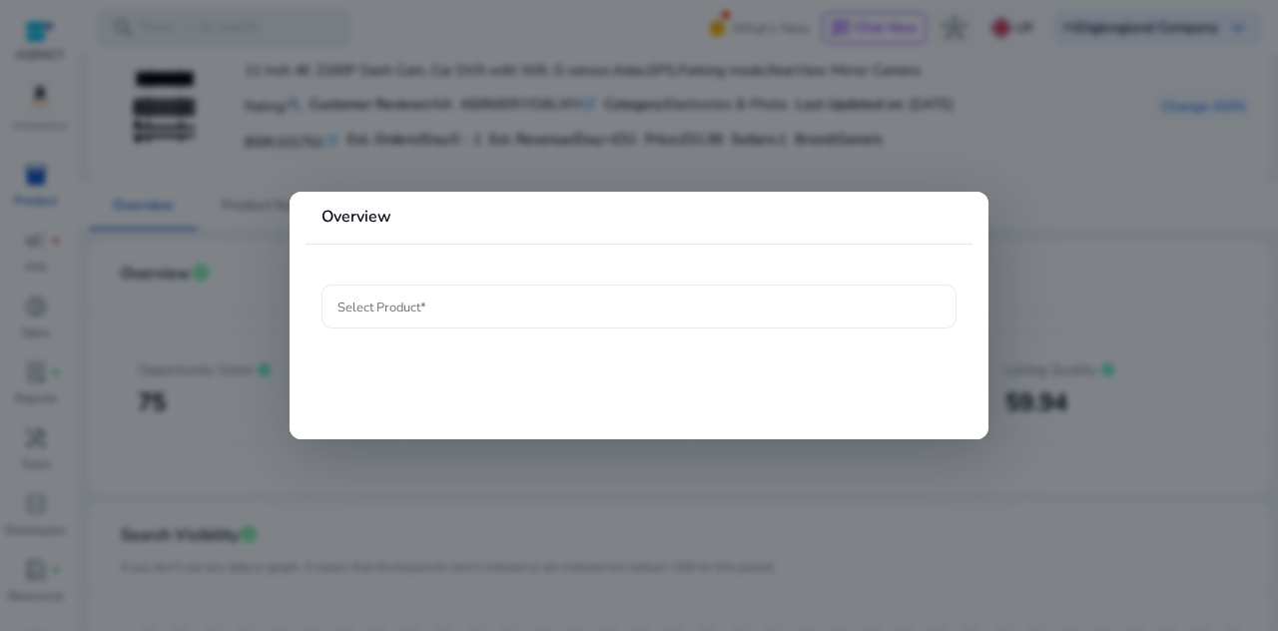
click at [701, 299] on input "Select Product*" at bounding box center [638, 307] width 603 height 22
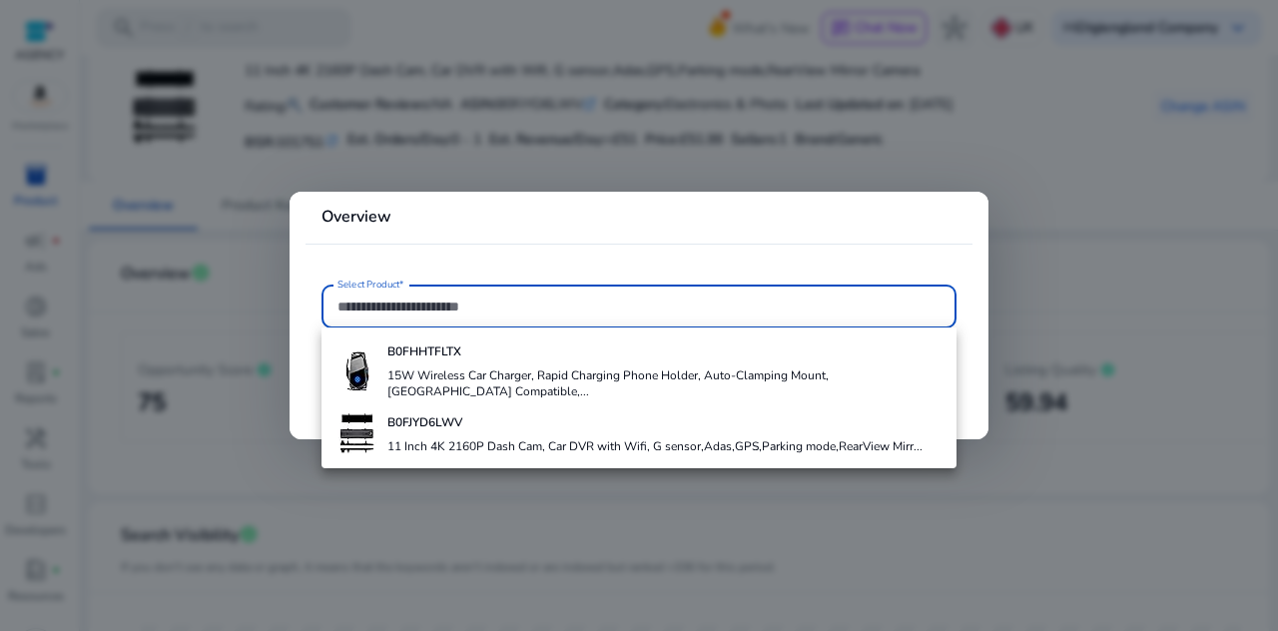
click at [519, 420] on div "B0FJYD6LWV 11 Inch 4K 2160P Dash Cam, Car DVR with Wifi, G sensor,Adas,GPS,Park…" at bounding box center [654, 433] width 535 height 54
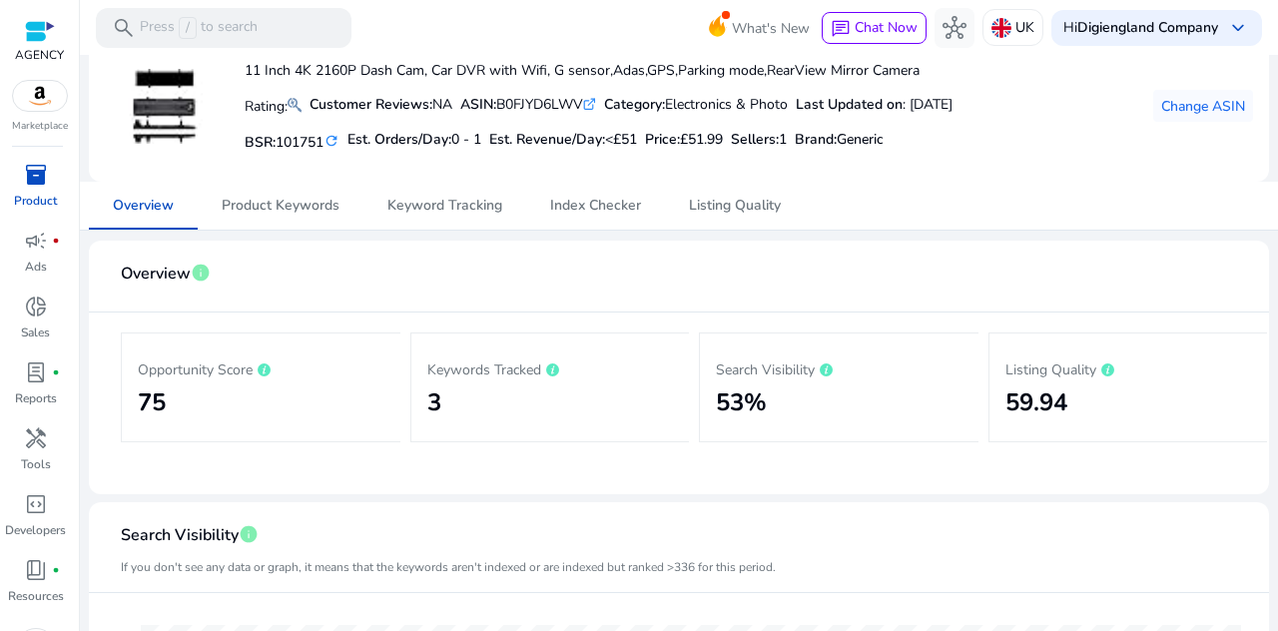
type input "**********"
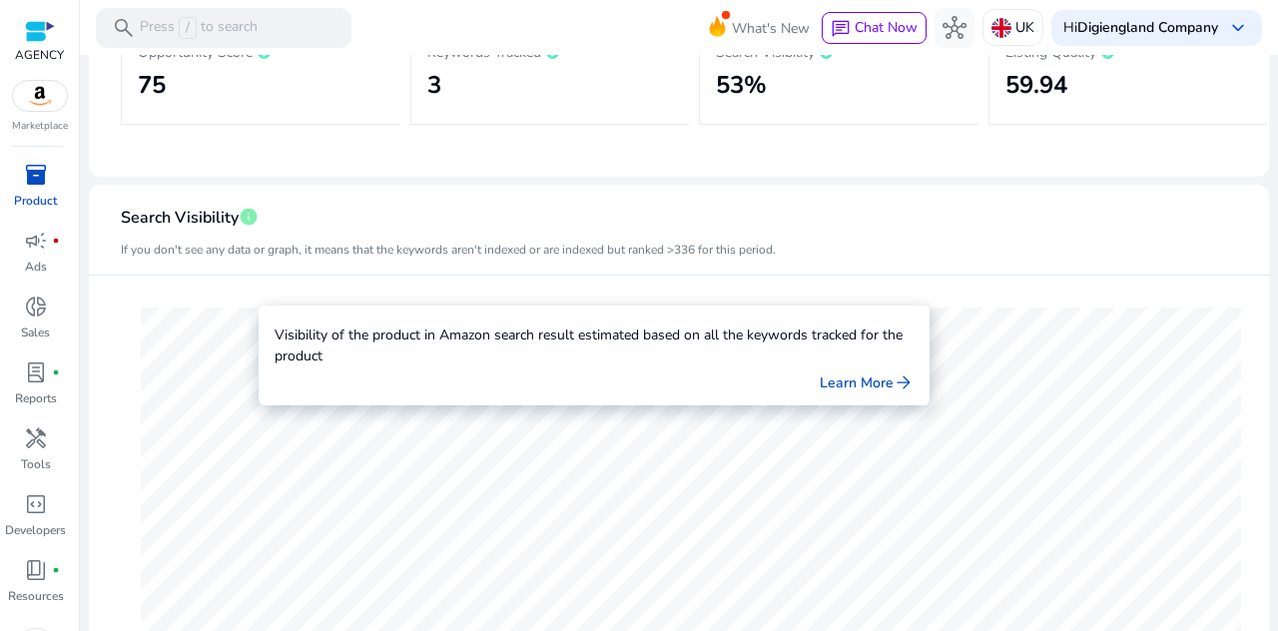
scroll to position [218, 0]
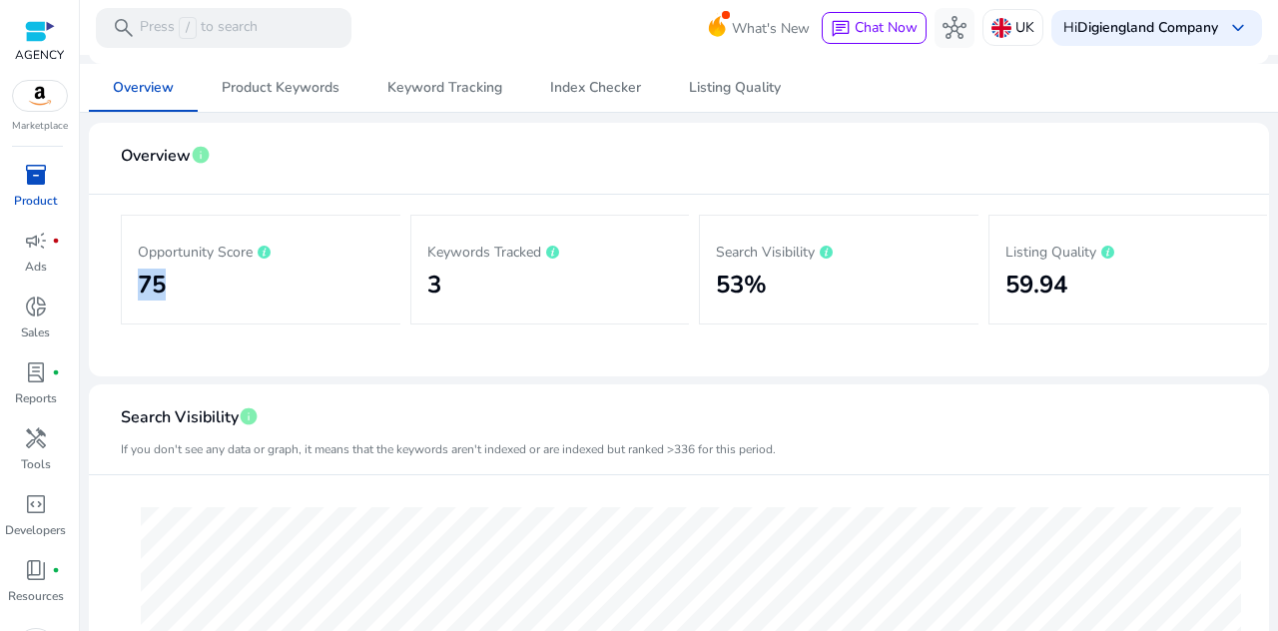
drag, startPoint x: 171, startPoint y: 280, endPoint x: 143, endPoint y: 277, distance: 28.1
click at [138, 277] on h2 "75" at bounding box center [261, 285] width 247 height 29
click at [284, 278] on h2 "75" at bounding box center [261, 285] width 247 height 29
click at [486, 286] on h2 "3" at bounding box center [550, 285] width 247 height 29
drag, startPoint x: 776, startPoint y: 281, endPoint x: 685, endPoint y: 285, distance: 90.9
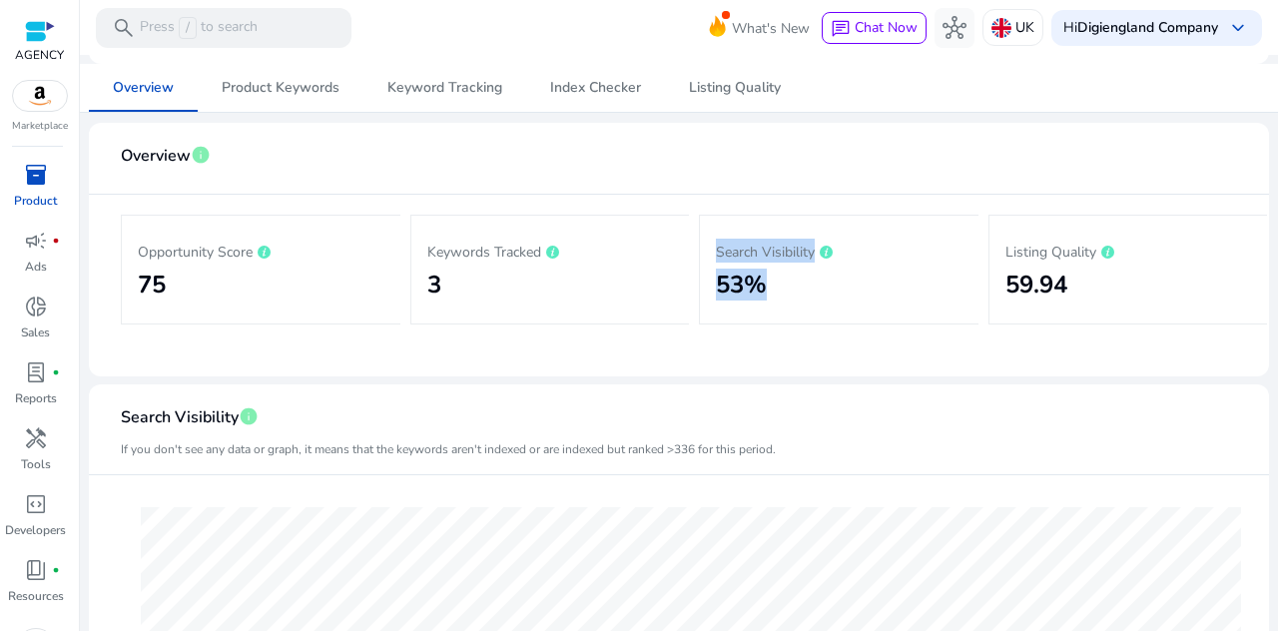
click at [685, 285] on div "Opportunity Score 75 Keywords Tracked 3 Search Visibility 53% Listing Quality 5…" at bounding box center [679, 270] width 1116 height 150
click at [783, 291] on h2 "53%" at bounding box center [839, 285] width 247 height 29
drag, startPoint x: 1069, startPoint y: 286, endPoint x: 994, endPoint y: 286, distance: 74.9
click at [994, 286] on div "Listing Quality 59.94" at bounding box center [1128, 270] width 280 height 110
drag, startPoint x: 463, startPoint y: 280, endPoint x: 422, endPoint y: 285, distance: 41.2
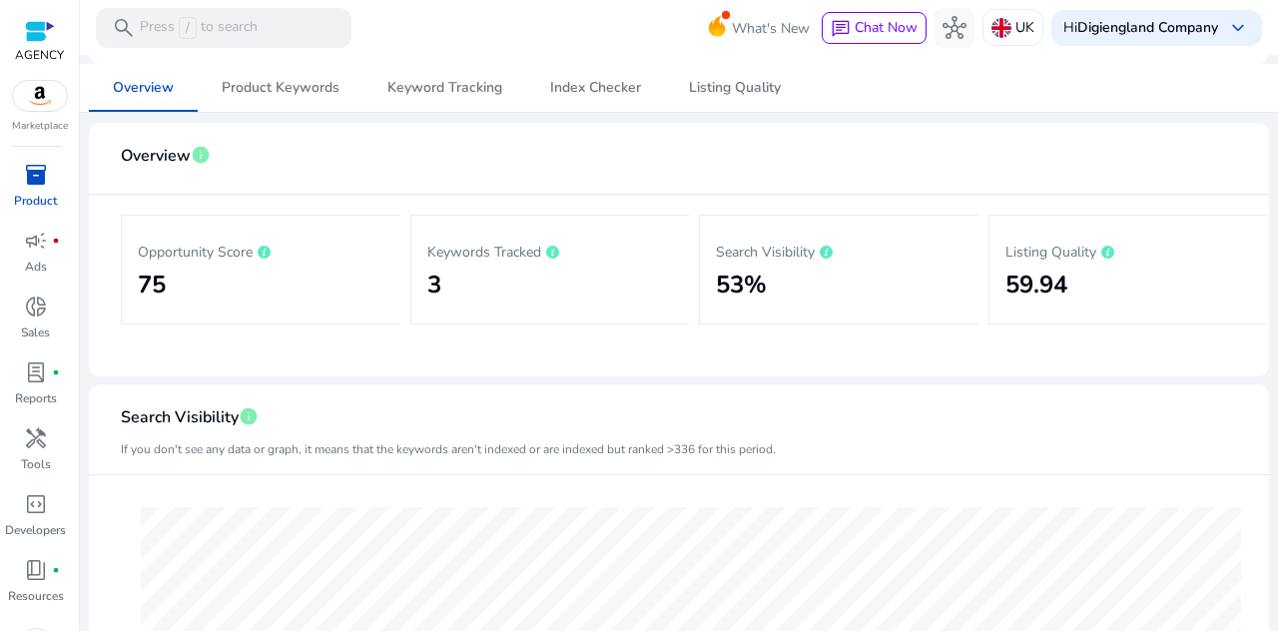
click at [422, 285] on div "Keywords Tracked 3" at bounding box center [550, 270] width 280 height 110
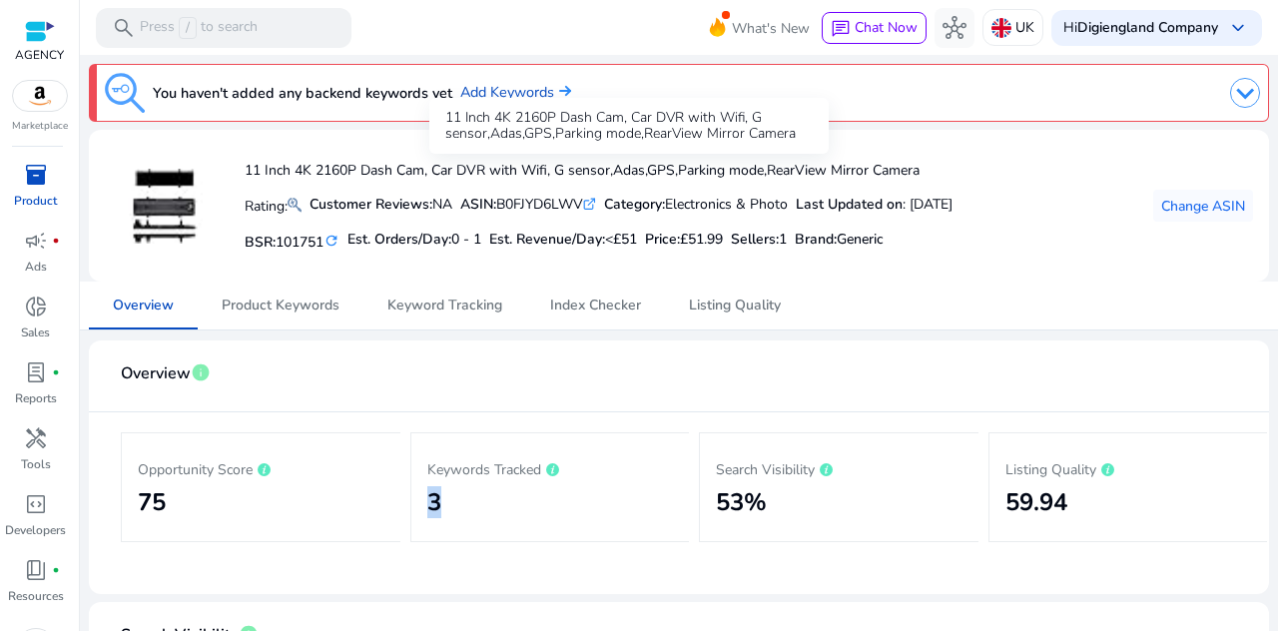
drag, startPoint x: 248, startPoint y: 171, endPoint x: 927, endPoint y: 161, distance: 679.0
click at [927, 160] on div "11 Inch 4K 2160P Dash Cam, Car DVR with Wifi, G sensor,Adas,GPS,Parking mode,Re…" at bounding box center [599, 206] width 708 height 102
click at [492, 171] on h4 "11 Inch 4K 2160P Dash Cam, Car DVR with Wifi, G sensor,Adas,GPS,Parking mode,Re…" at bounding box center [599, 171] width 708 height 17
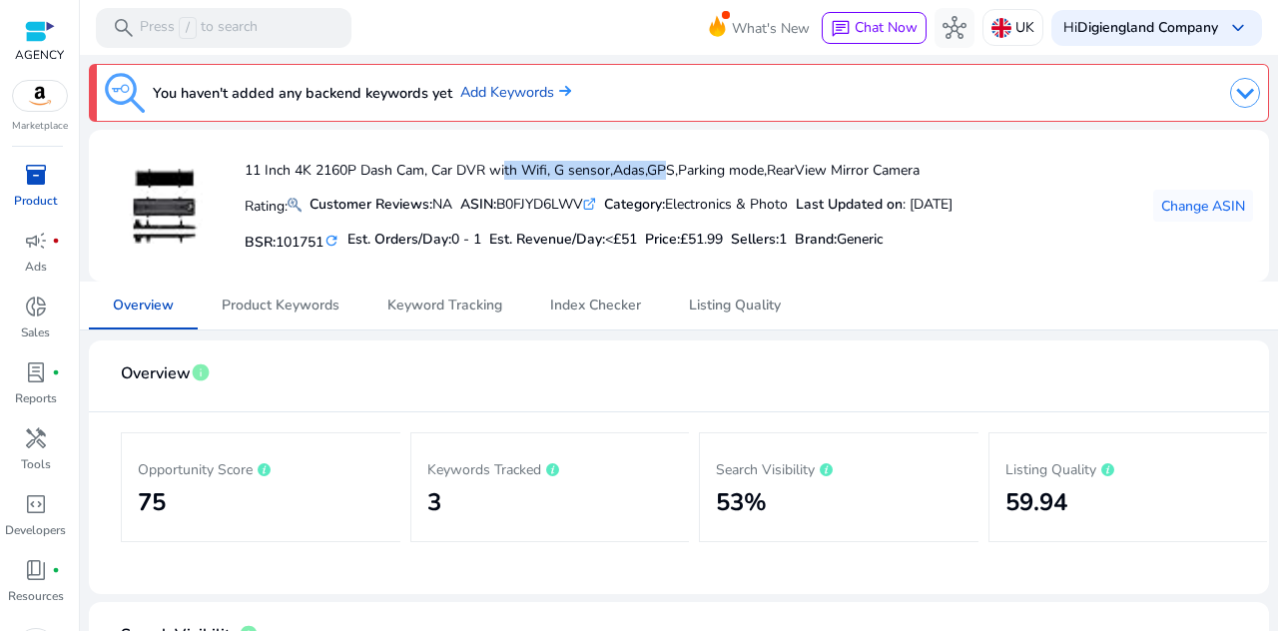
drag, startPoint x: 497, startPoint y: 169, endPoint x: 570, endPoint y: 163, distance: 73.1
click at [639, 166] on h4 "11 Inch 4K 2160P Dash Cam, Car DVR with Wifi, G sensor,Adas,GPS,Parking mode,Re…" at bounding box center [599, 171] width 708 height 17
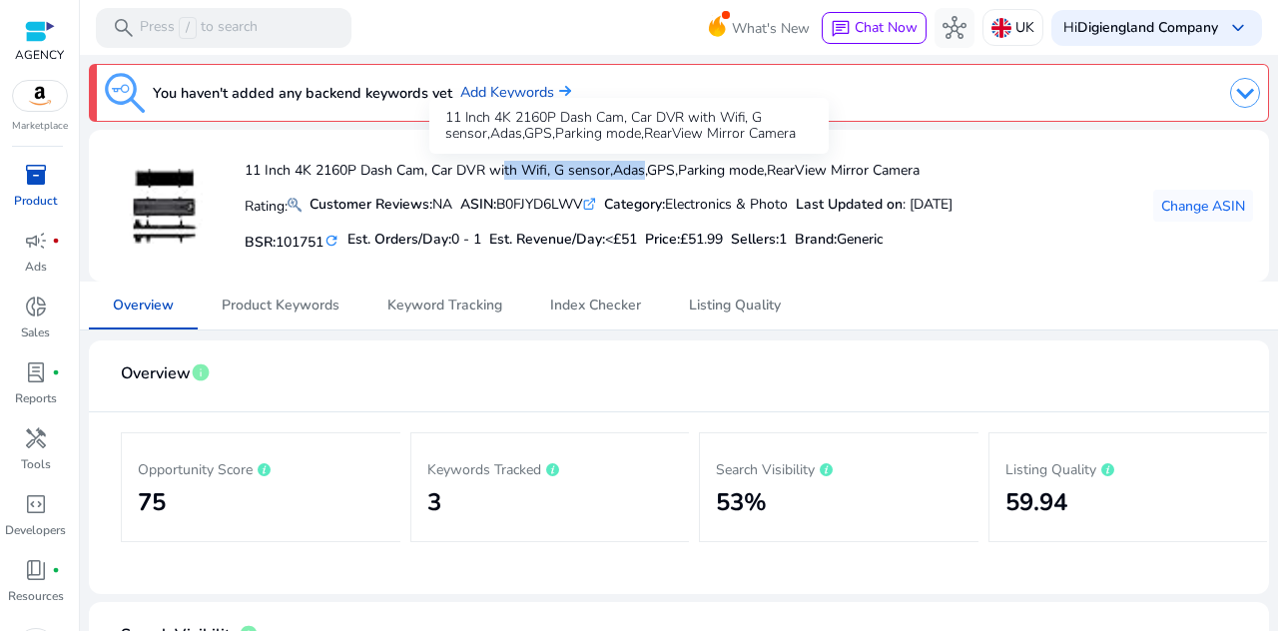
click at [424, 167] on h4 "11 Inch 4K 2160P Dash Cam, Car DVR with Wifi, G sensor,Adas,GPS,Parking mode,Re…" at bounding box center [599, 171] width 708 height 17
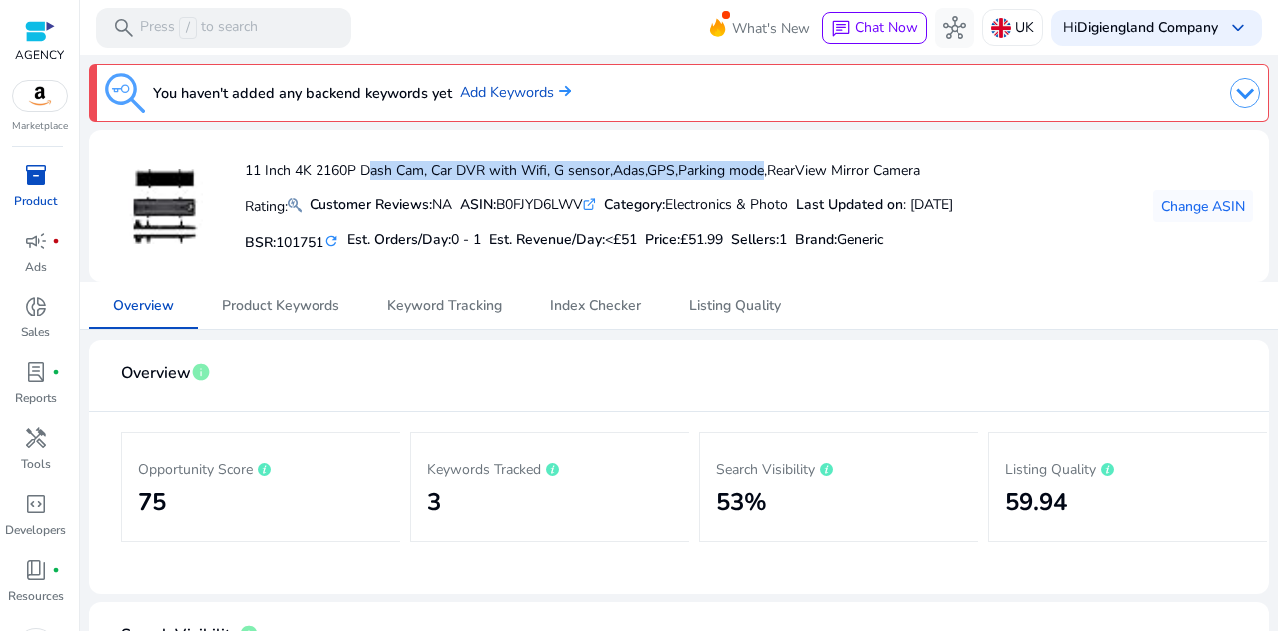
drag, startPoint x: 363, startPoint y: 169, endPoint x: 747, endPoint y: 168, distance: 383.4
click at [757, 165] on h4 "11 Inch 4K 2160P Dash Cam, Car DVR with Wifi, G sensor,Adas,GPS,Parking mode,Re…" at bounding box center [599, 171] width 708 height 17
click at [690, 171] on h4 "11 Inch 4K 2160P Dash Cam, Car DVR with Wifi, G sensor,Adas,GPS,Parking mode,Re…" at bounding box center [599, 171] width 708 height 17
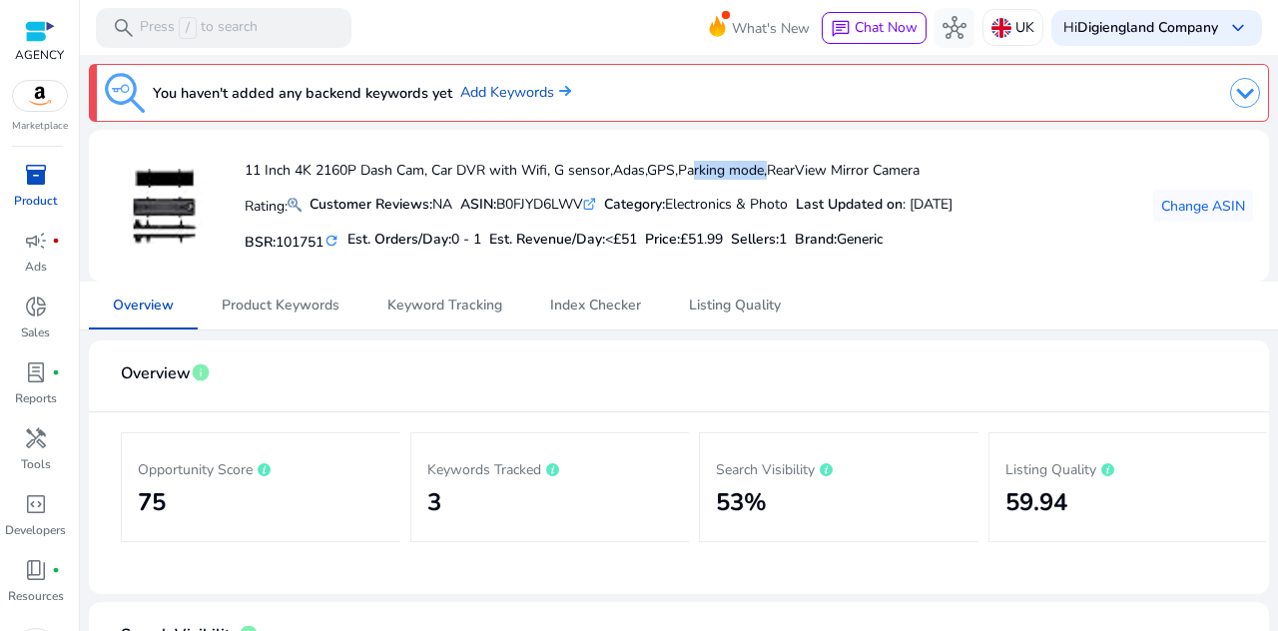
drag, startPoint x: 684, startPoint y: 169, endPoint x: 751, endPoint y: 167, distance: 66.9
click at [758, 166] on h4 "11 Inch 4K 2160P Dash Cam, Car DVR with Wifi, G sensor,Adas,GPS,Parking mode,Re…" at bounding box center [599, 171] width 708 height 17
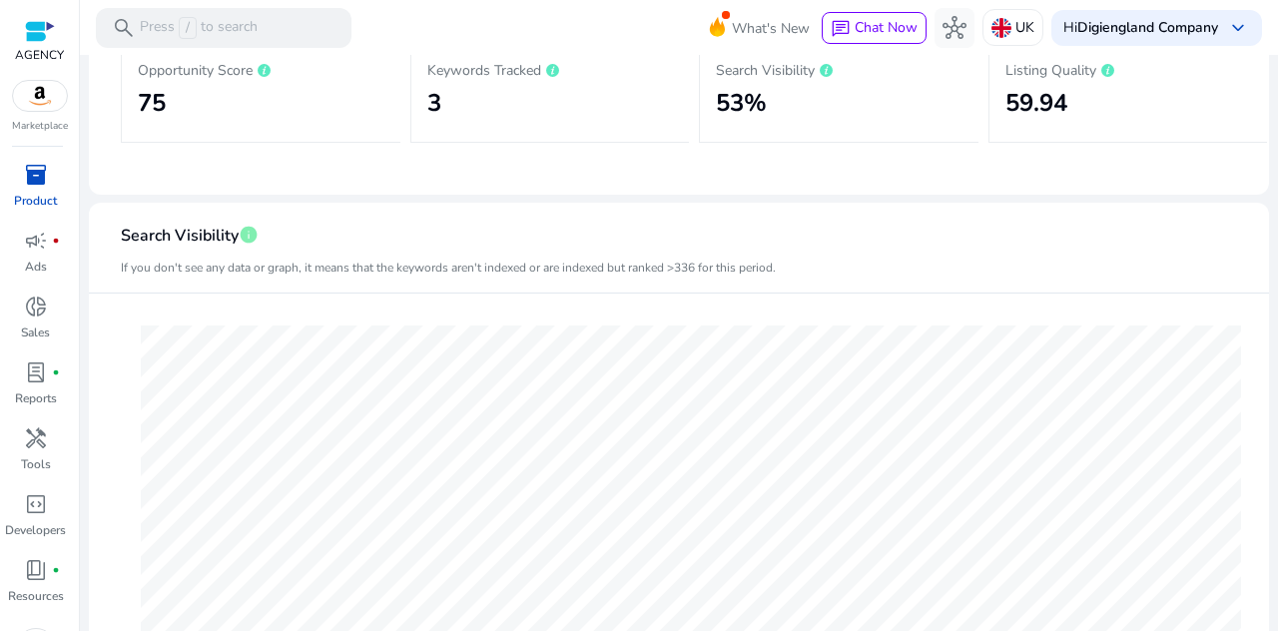
scroll to position [200, 0]
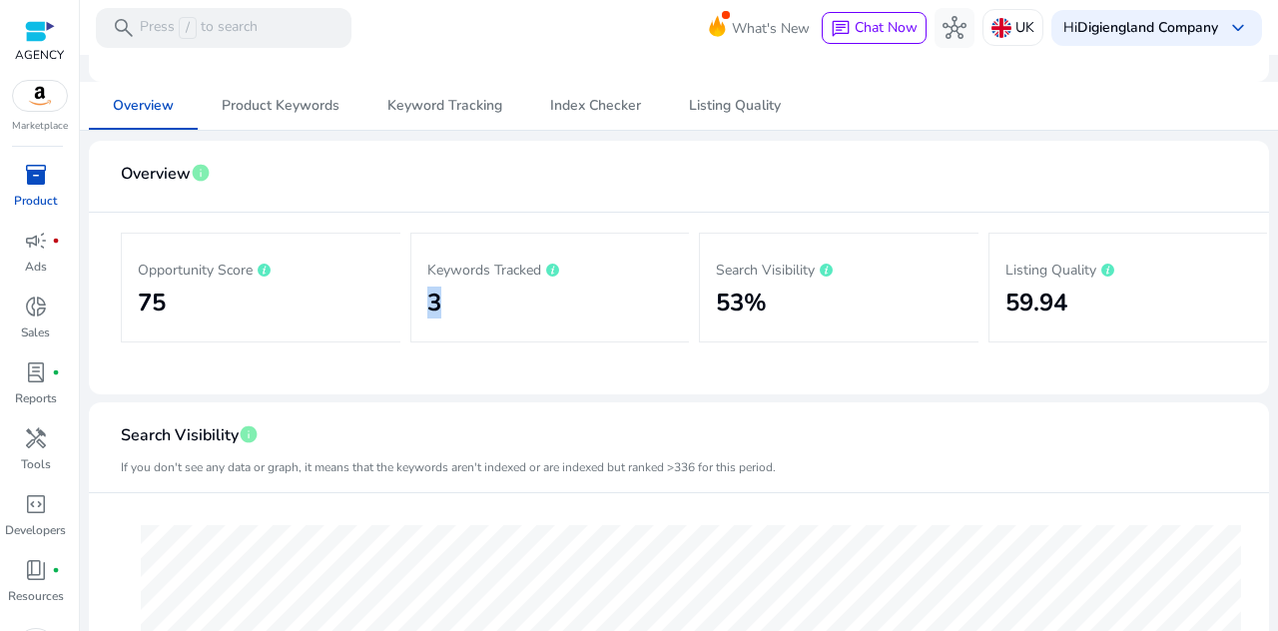
drag, startPoint x: 459, startPoint y: 308, endPoint x: 421, endPoint y: 303, distance: 38.3
click at [419, 303] on div "Keywords Tracked 3" at bounding box center [550, 288] width 280 height 110
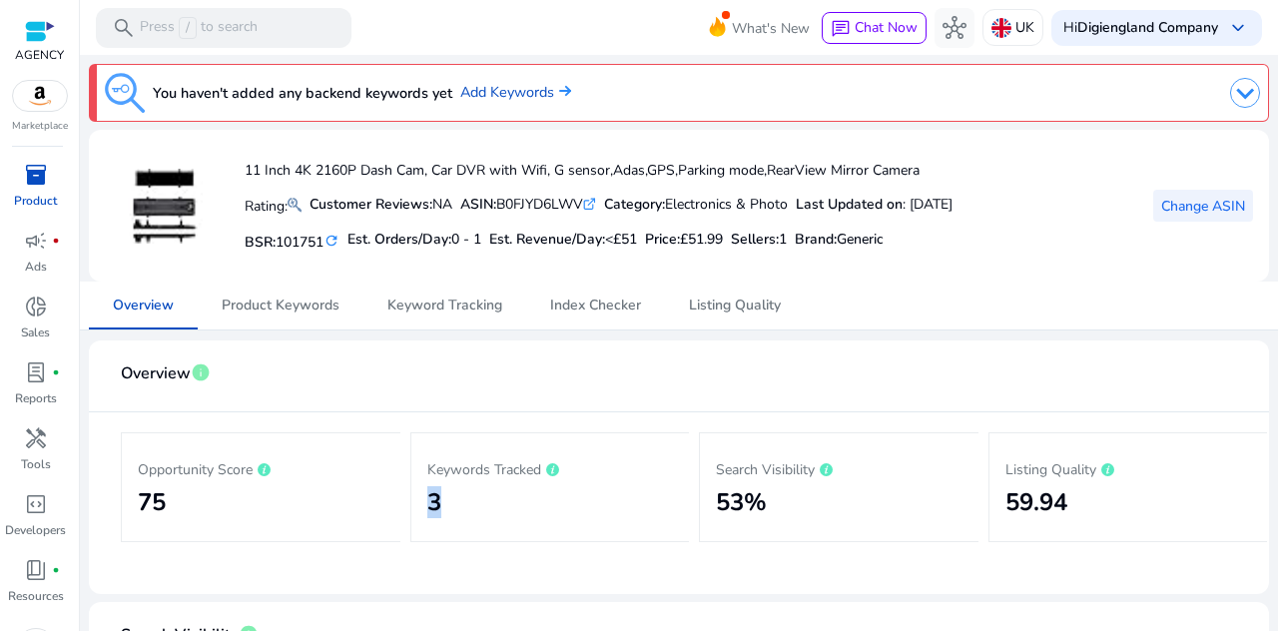
click at [1197, 197] on span "Change ASIN" at bounding box center [1203, 206] width 84 height 21
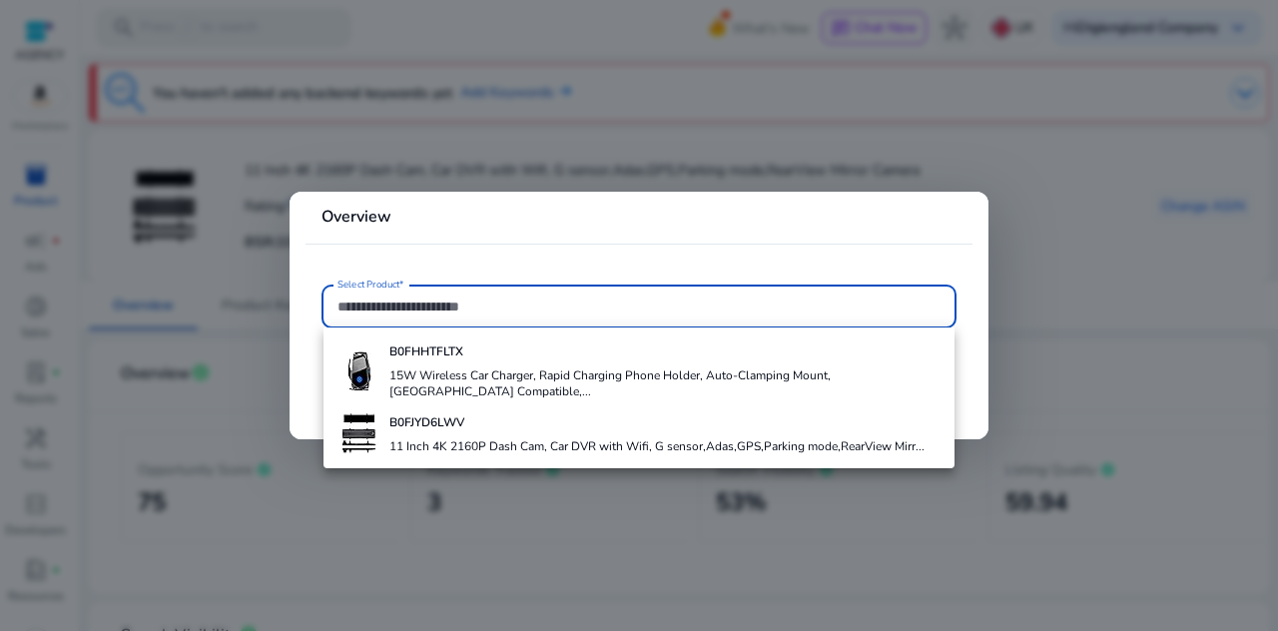
click at [470, 354] on h4 "B0FHHTFLTX" at bounding box center [663, 351] width 549 height 16
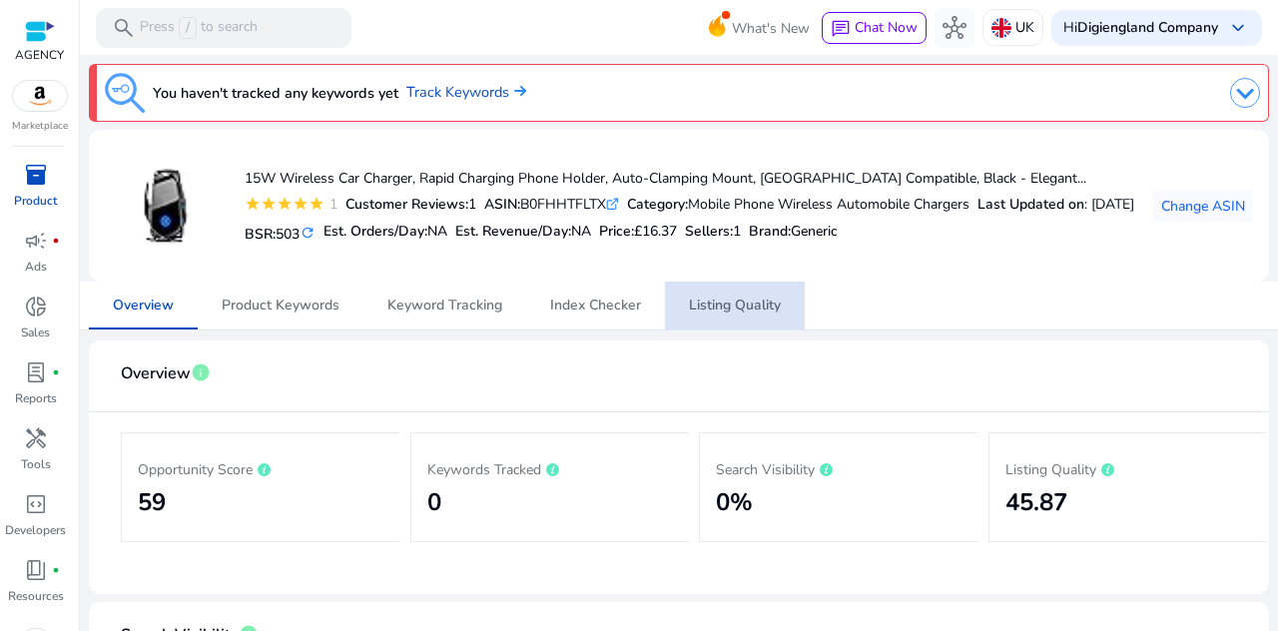
click at [755, 309] on span "Listing Quality" at bounding box center [735, 306] width 92 height 14
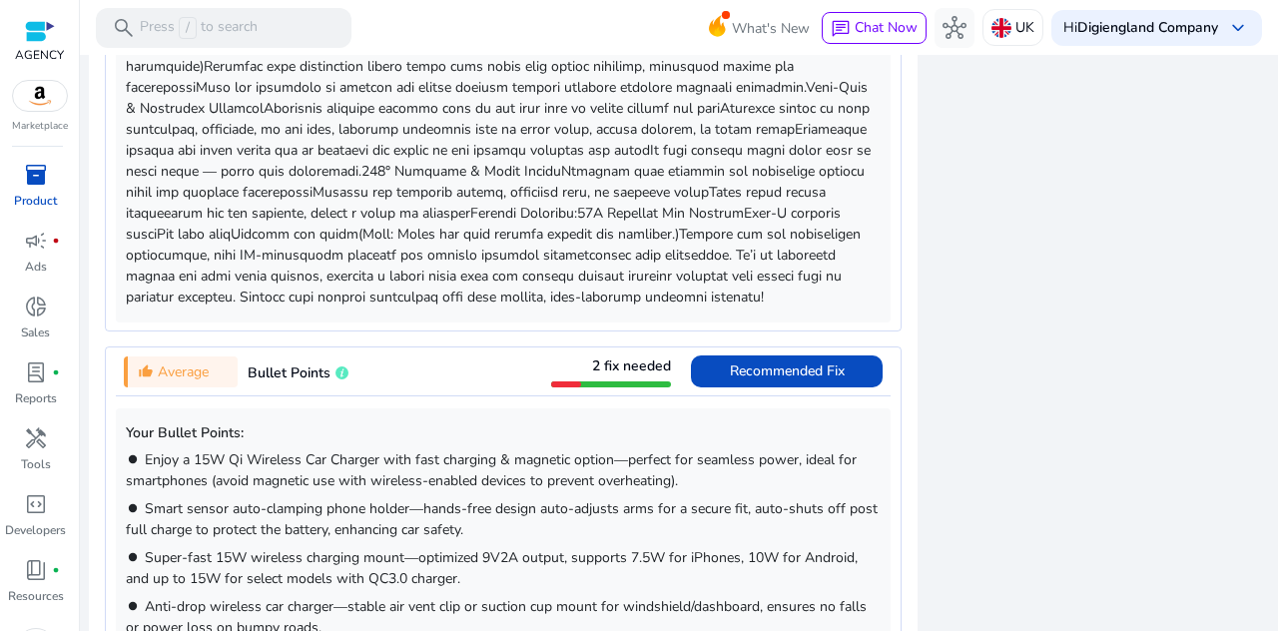
scroll to position [1198, 0]
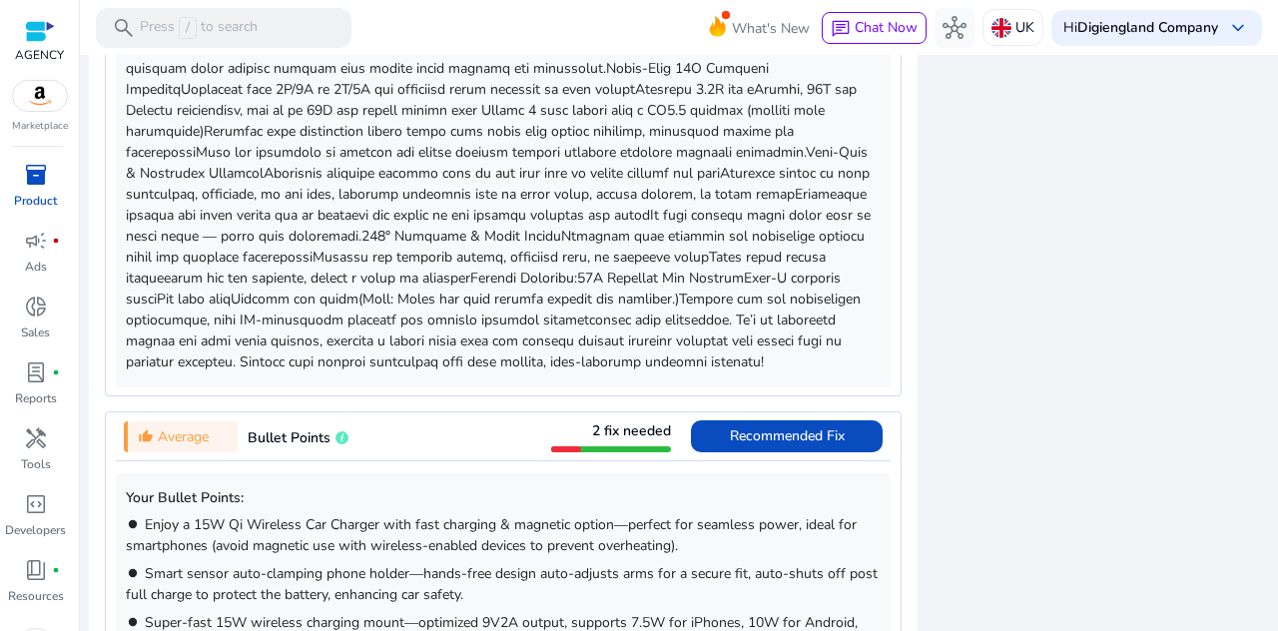
click at [447, 451] on div "thumb_up_alt Average Bullet Points 2 fix needed Recommended Fix" at bounding box center [503, 436] width 775 height 48
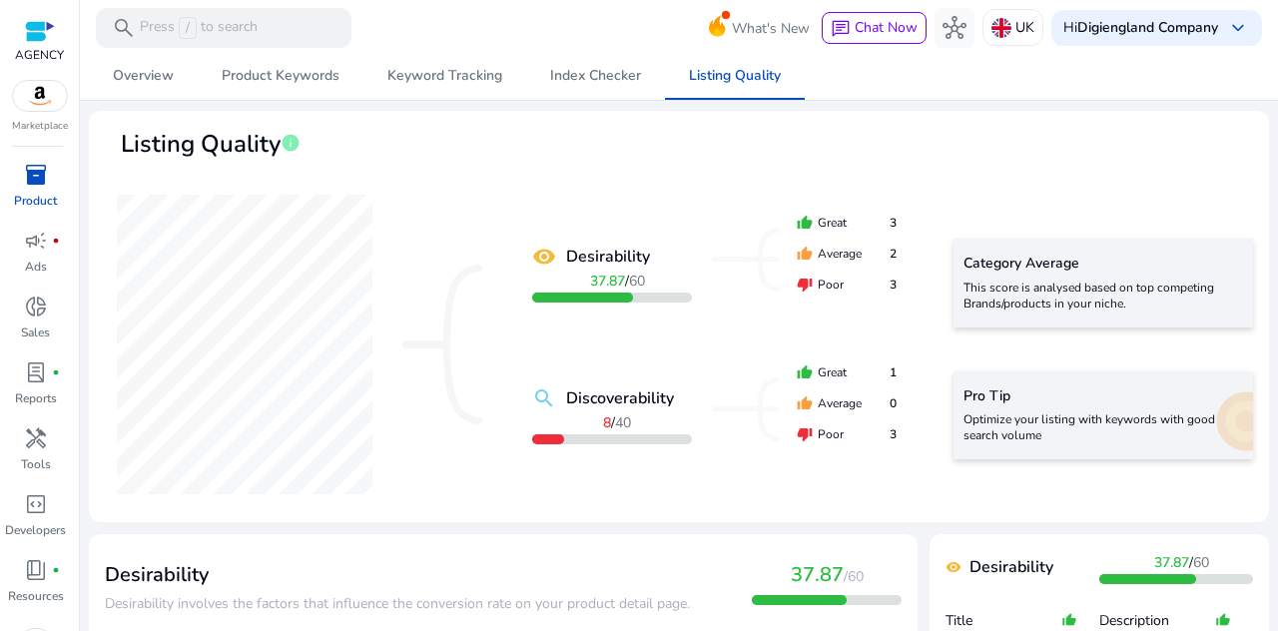
scroll to position [0, 0]
